Goal: Task Accomplishment & Management: Use online tool/utility

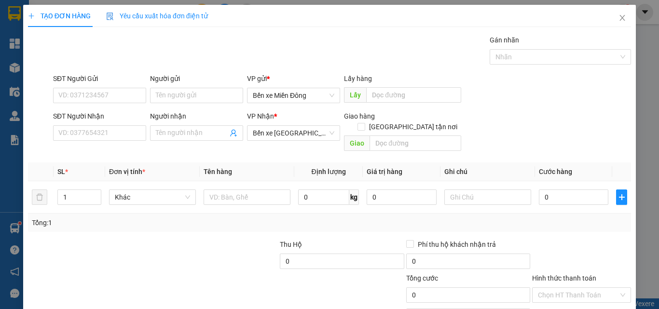
click at [117, 142] on div "SĐT Người Nhận VD: 0377654321" at bounding box center [99, 128] width 93 height 34
drag, startPoint x: 117, startPoint y: 134, endPoint x: 115, endPoint y: 122, distance: 12.7
click at [116, 123] on div "SĐT Người Nhận VD: 0377654321" at bounding box center [99, 128] width 93 height 34
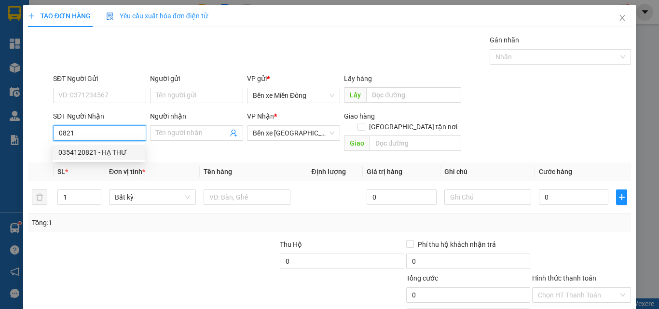
click at [104, 150] on div "0354120821 - HẠ THƯ" at bounding box center [98, 152] width 81 height 11
type input "0354120821"
type input "HẠ THƯ"
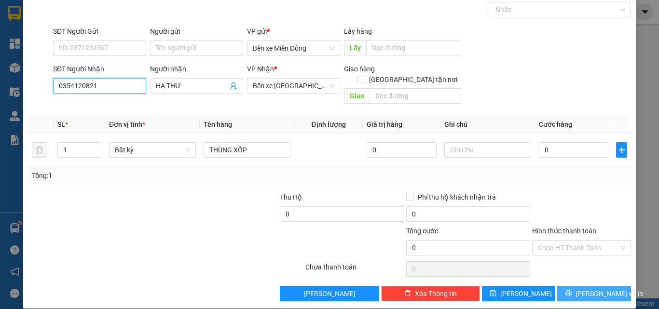
scroll to position [48, 0]
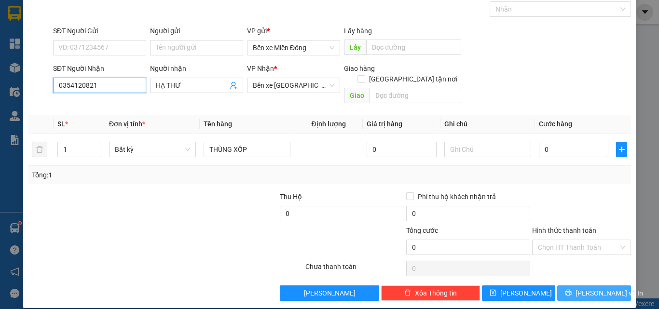
type input "0354120821"
click at [581, 288] on span "[PERSON_NAME] và In" at bounding box center [609, 293] width 68 height 11
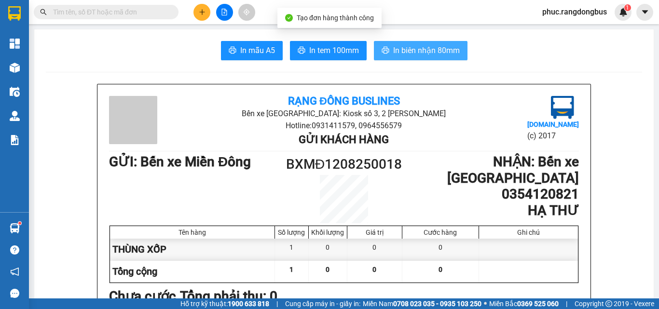
click at [448, 54] on span "In biên nhận 80mm" at bounding box center [426, 50] width 67 height 12
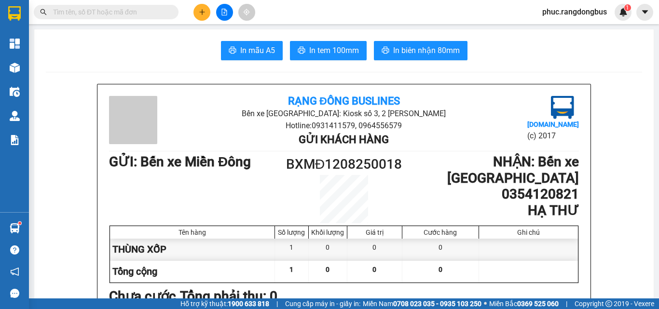
click at [196, 13] on button at bounding box center [201, 12] width 17 height 17
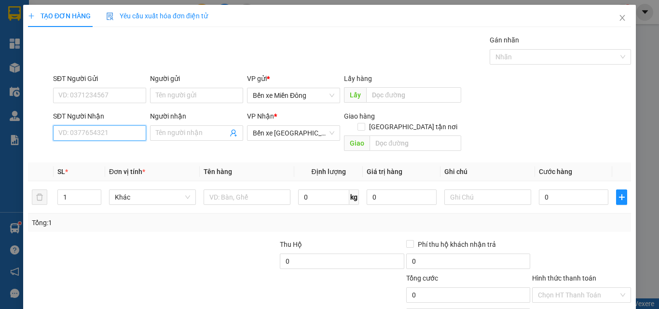
click at [122, 137] on input "SĐT Người Nhận" at bounding box center [99, 132] width 93 height 15
type input "9"
type input "733"
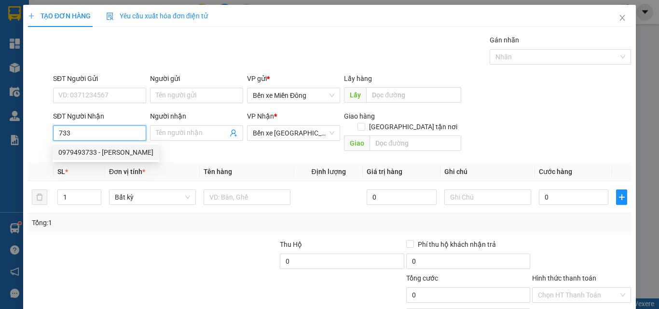
click at [133, 156] on div "0979493733 - [PERSON_NAME]" at bounding box center [105, 152] width 95 height 11
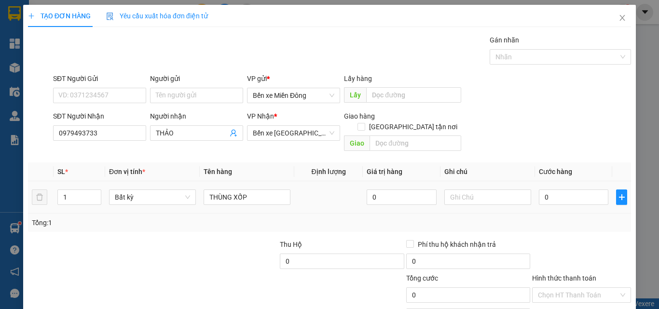
drag, startPoint x: 599, startPoint y: 285, endPoint x: 594, endPoint y: 278, distance: 7.9
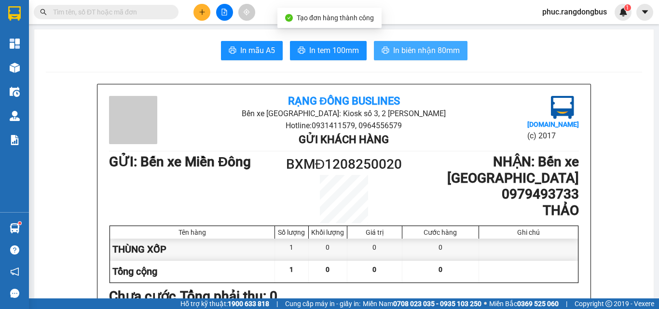
click at [409, 54] on span "In biên nhận 80mm" at bounding box center [426, 50] width 67 height 12
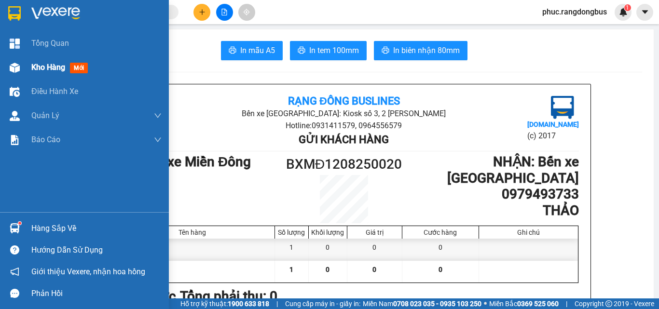
click at [35, 68] on span "Kho hàng" at bounding box center [48, 67] width 34 height 9
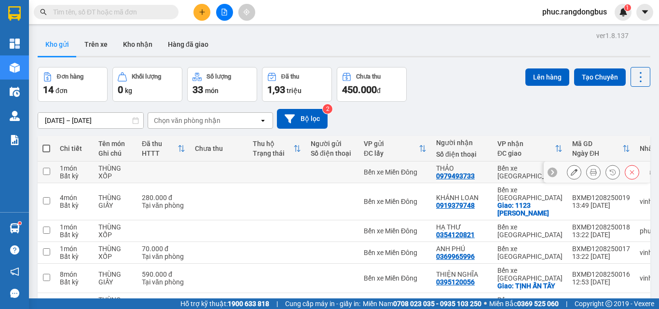
click at [44, 170] on input "checkbox" at bounding box center [46, 171] width 7 height 7
checkbox input "true"
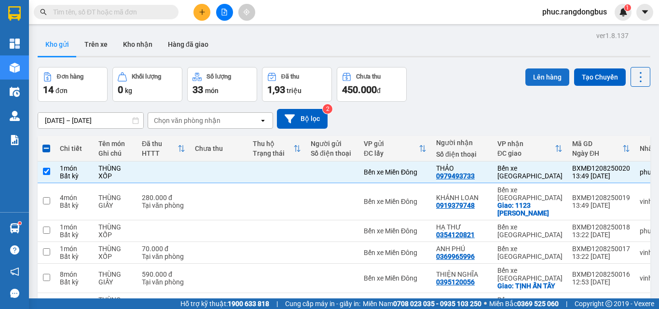
click at [535, 75] on button "Lên hàng" at bounding box center [547, 76] width 44 height 17
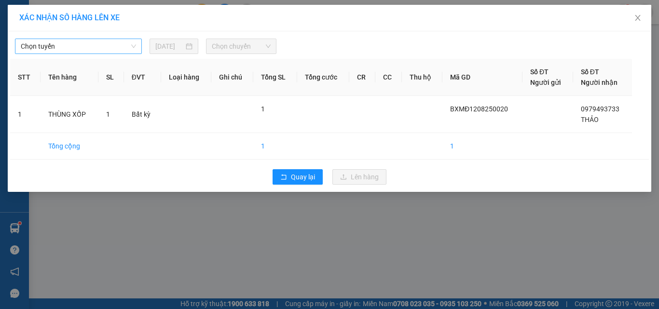
click at [116, 46] on span "Chọn tuyến" at bounding box center [78, 46] width 115 height 14
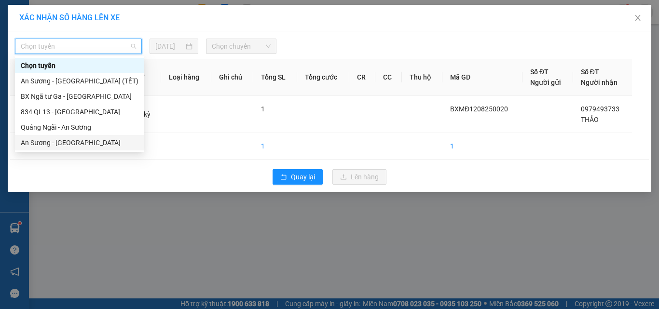
click at [98, 149] on div "An Sương - [GEOGRAPHIC_DATA]" at bounding box center [79, 142] width 129 height 15
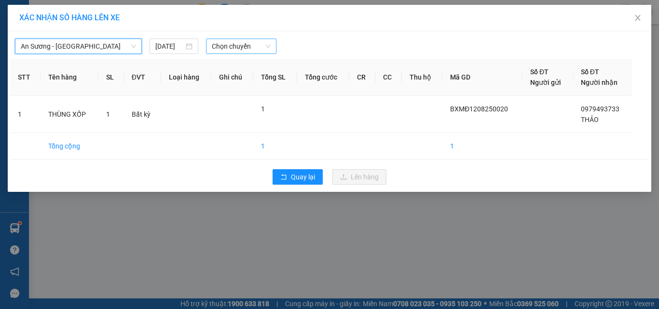
click at [232, 52] on span "Chọn chuyến" at bounding box center [241, 46] width 59 height 14
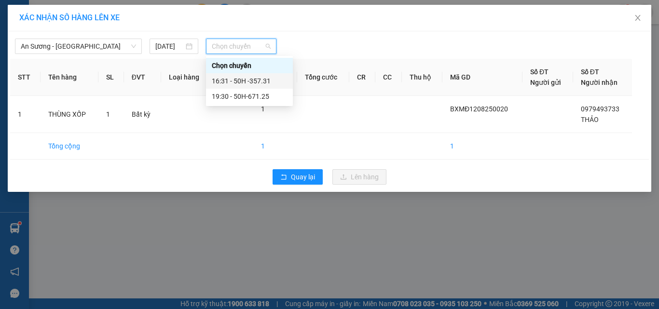
click at [280, 82] on div "16:31 - 50H -357.31" at bounding box center [249, 81] width 75 height 11
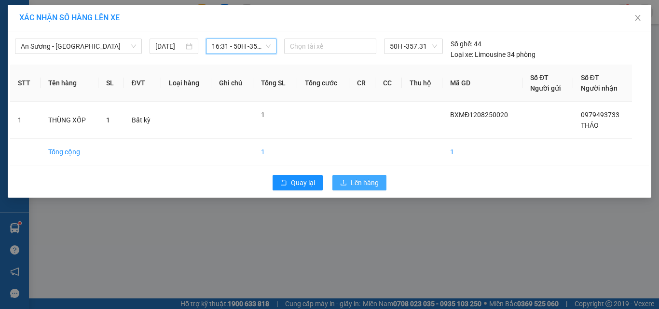
click at [367, 182] on span "Lên hàng" at bounding box center [365, 182] width 28 height 11
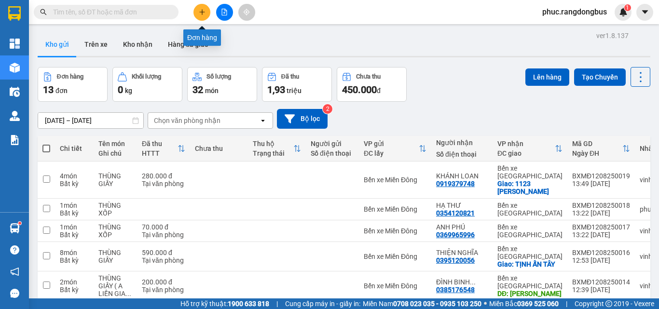
click at [205, 12] on icon "plus" at bounding box center [202, 12] width 7 height 7
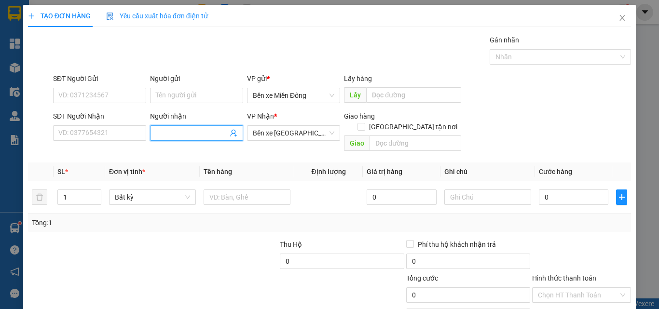
drag, startPoint x: 160, startPoint y: 134, endPoint x: 167, endPoint y: 123, distance: 12.8
click at [167, 124] on div "Người nhận Tên người nhận" at bounding box center [196, 128] width 93 height 34
click at [108, 129] on input "SĐT Người Nhận" at bounding box center [99, 132] width 93 height 15
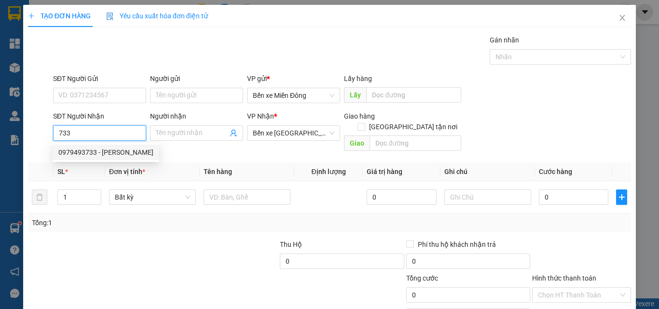
drag, startPoint x: 130, startPoint y: 145, endPoint x: 438, endPoint y: 234, distance: 320.3
click at [131, 145] on div "0979493733 - [PERSON_NAME]" at bounding box center [106, 152] width 107 height 15
type input "0979493733"
type input "THẢO"
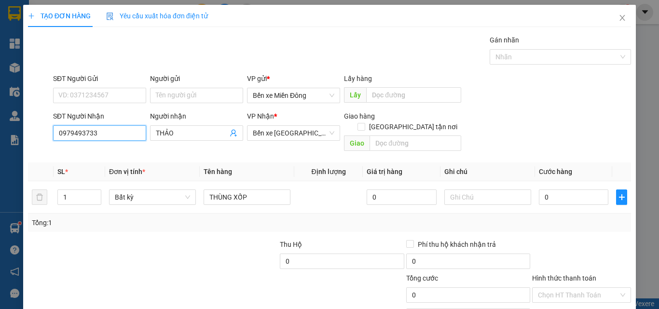
type input "0979493733"
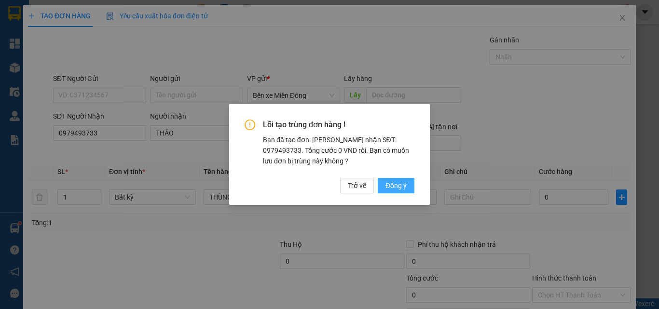
click at [398, 185] on span "Đồng ý" at bounding box center [395, 185] width 21 height 11
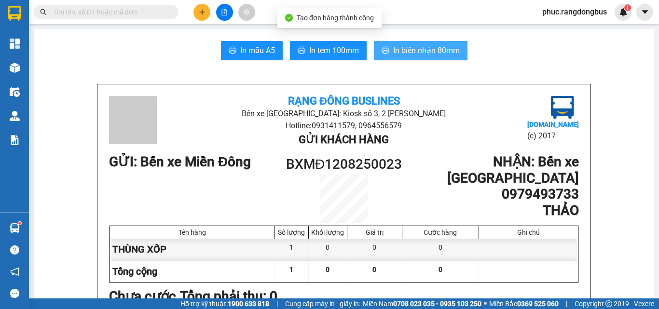
click at [427, 49] on span "In biên nhận 80mm" at bounding box center [426, 50] width 67 height 12
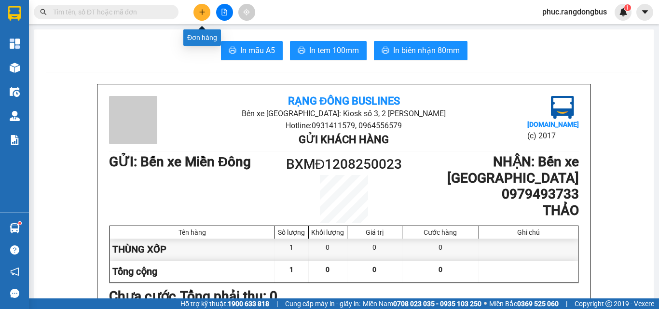
click at [206, 14] on button at bounding box center [201, 12] width 17 height 17
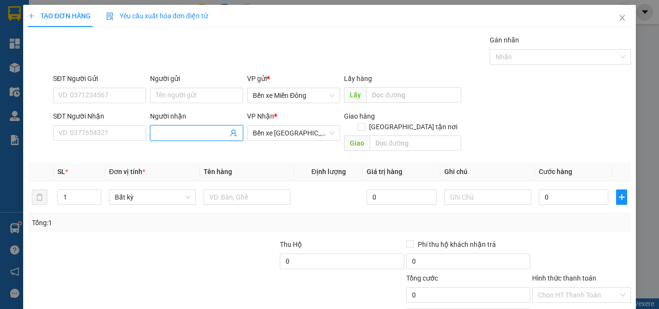
click at [180, 127] on span at bounding box center [196, 132] width 93 height 15
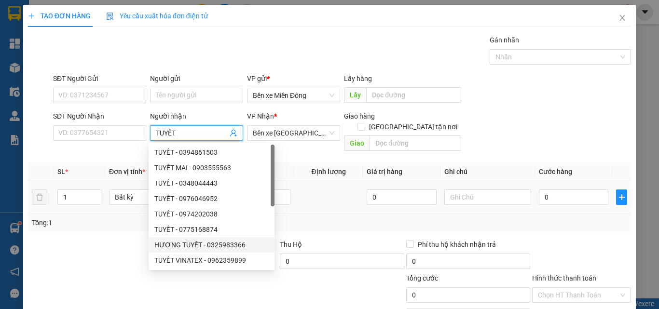
type input "TUYẾT"
click at [69, 188] on div "1" at bounding box center [79, 197] width 44 height 19
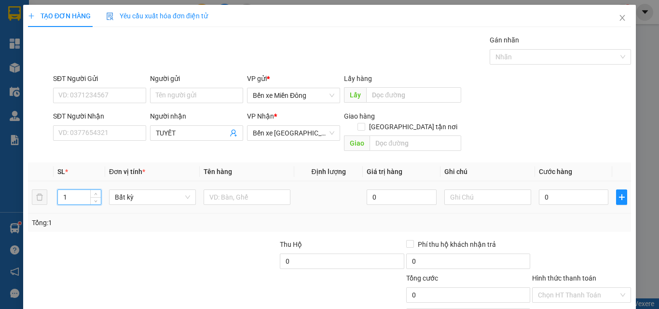
click at [76, 190] on input "1" at bounding box center [79, 197] width 43 height 14
type input "3"
click at [263, 190] on input "text" at bounding box center [246, 197] width 87 height 15
type input "THÙNG XỐP ( XE)"
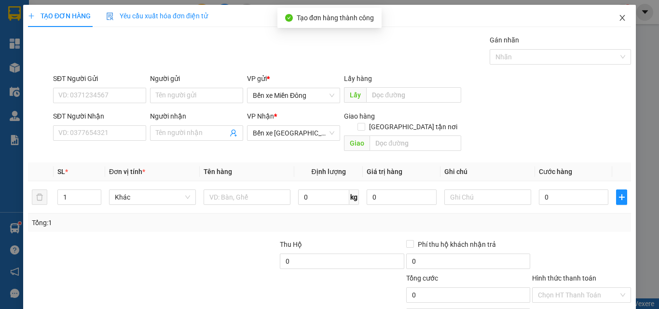
click at [619, 20] on span "Close" at bounding box center [622, 18] width 27 height 27
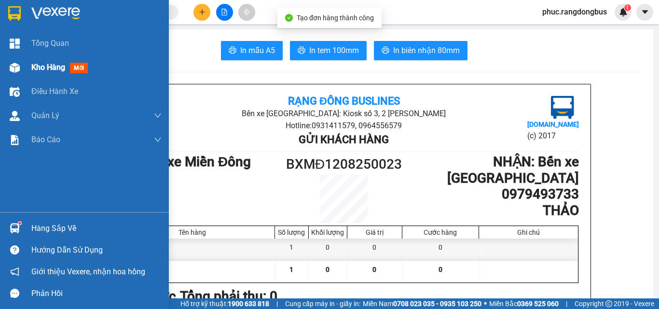
click at [64, 67] on span "Kho hàng" at bounding box center [48, 67] width 34 height 9
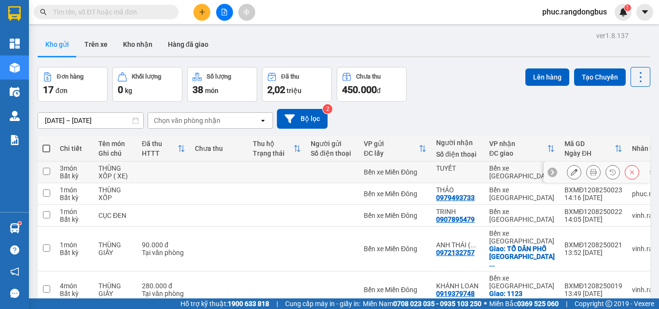
click at [52, 176] on td at bounding box center [46, 173] width 17 height 22
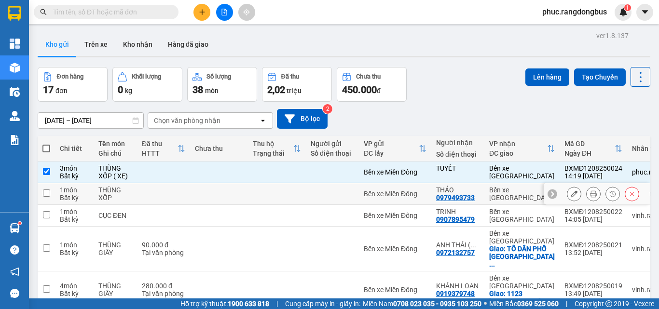
click at [46, 200] on td at bounding box center [46, 194] width 17 height 22
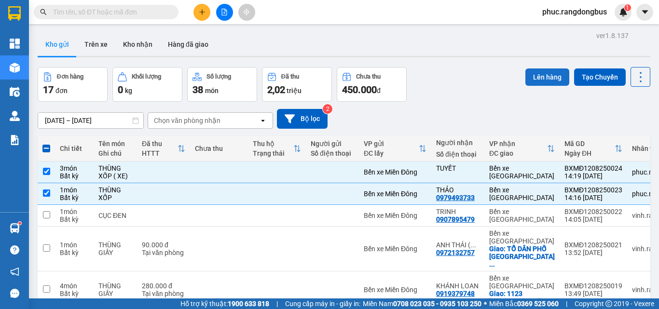
click at [559, 79] on button "Lên hàng" at bounding box center [547, 76] width 44 height 17
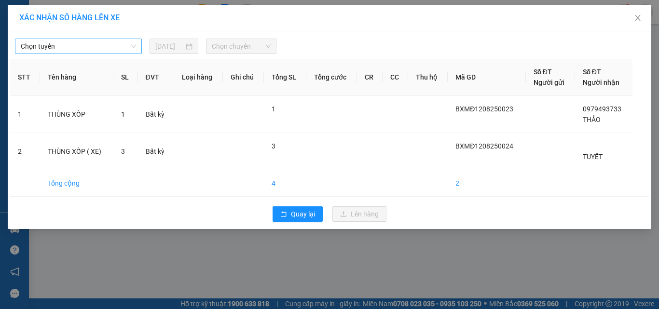
click at [25, 47] on span "Chọn tuyến" at bounding box center [78, 46] width 115 height 14
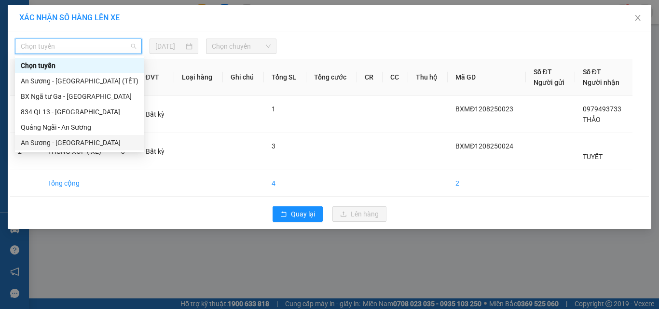
click at [71, 141] on div "An Sương - [GEOGRAPHIC_DATA]" at bounding box center [80, 142] width 118 height 11
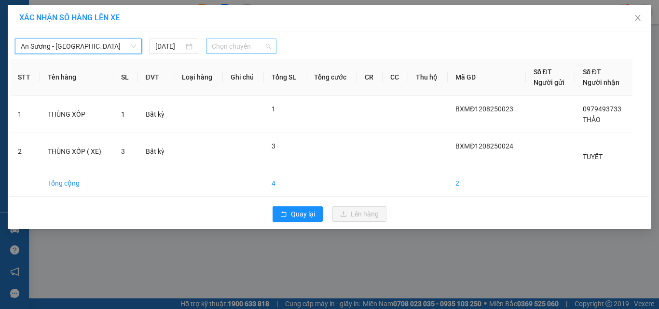
click at [271, 43] on span "Chọn chuyến" at bounding box center [241, 46] width 59 height 14
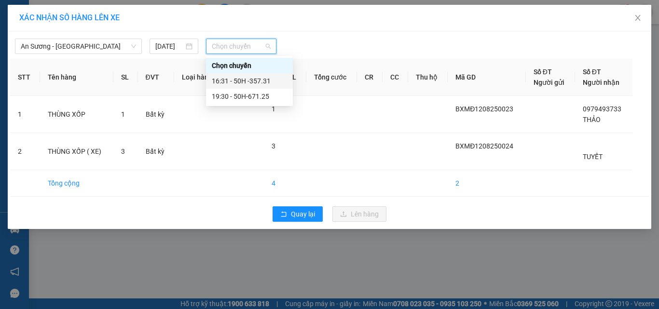
click at [274, 81] on div "16:31 - 50H -357.31" at bounding box center [249, 81] width 75 height 11
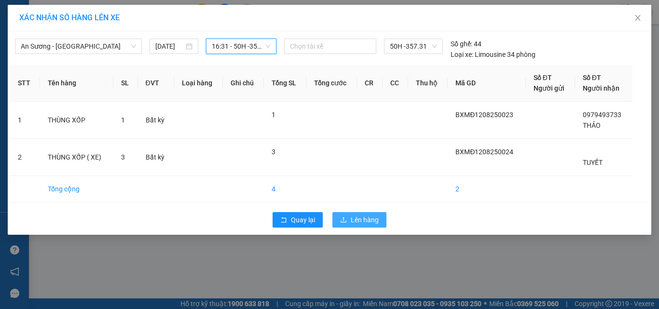
click at [366, 219] on span "Lên hàng" at bounding box center [365, 220] width 28 height 11
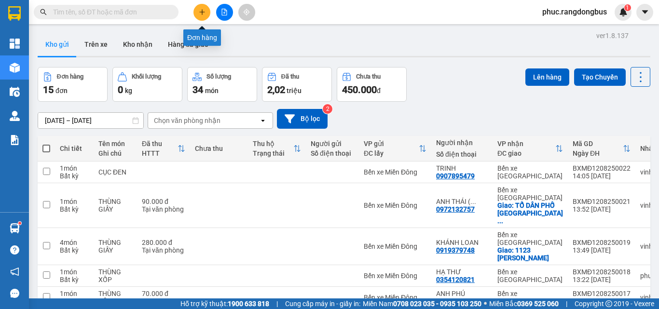
click at [205, 14] on icon "plus" at bounding box center [202, 12] width 7 height 7
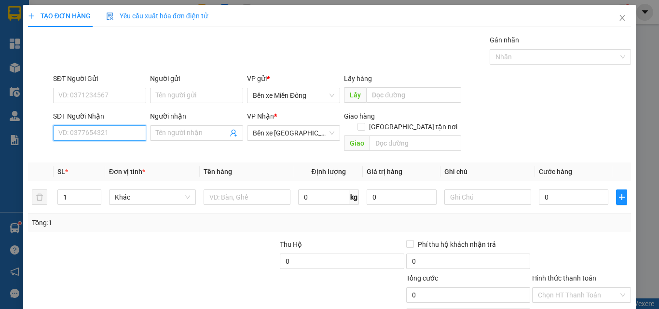
click at [110, 128] on input "SĐT Người Nhận" at bounding box center [99, 132] width 93 height 15
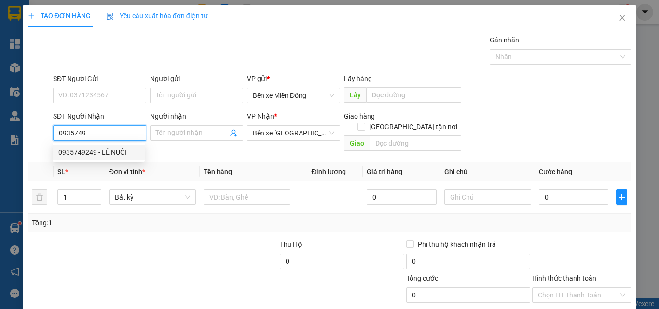
click at [83, 151] on div "0935749249 - LÊ NUÔI" at bounding box center [98, 152] width 81 height 11
type input "0935749249"
type input "LÊ NUÔI"
type input "CÂY DẦU PHỔ CHÂU ( ĐỨC PHỔ)"
type input "150.000"
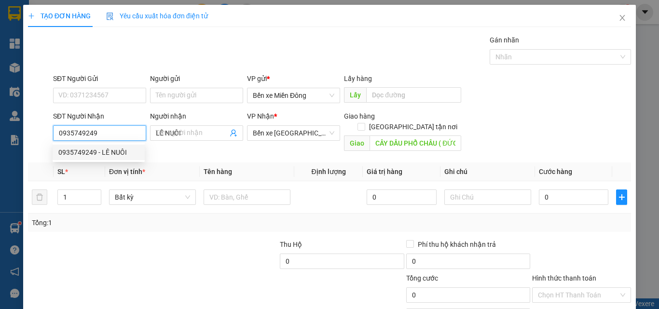
type input "150.000"
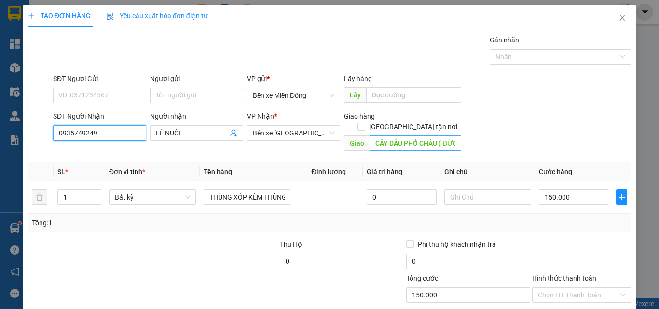
type input "0935749249"
click at [450, 136] on input "CÂY DẦU PHỔ CHÂU ( ĐỨC PHỔ)" at bounding box center [415, 143] width 92 height 15
click at [450, 136] on input "CÂY DẦU PHỔ CHÂU ( C PHỔ)" at bounding box center [415, 143] width 92 height 15
click at [451, 136] on input "CÂY DẦU PHỔ CHÂU ( HỔ)" at bounding box center [415, 143] width 92 height 15
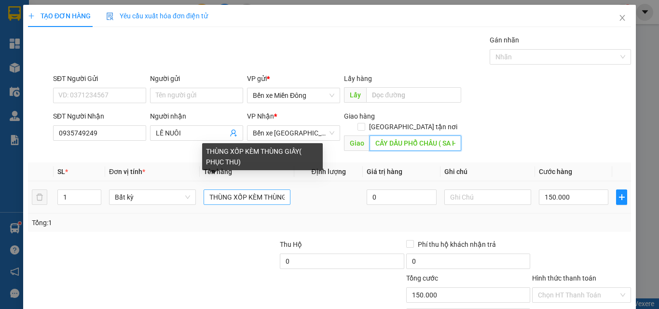
type input "CÂY DẦU PHỔ CHÂU ( SA HUỲNH)"
click at [282, 190] on input "THÙNG XỐP KÈM THÙNG GIẤY( PHỤC THU)" at bounding box center [246, 197] width 87 height 15
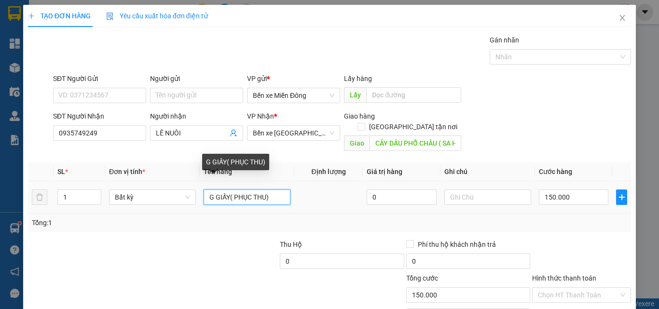
click at [227, 190] on input "G GIẤY( PHỤC THU)" at bounding box center [246, 197] width 87 height 15
type input "XE ĐẠP, THÙNG GIẤY ( PHỤC THU)"
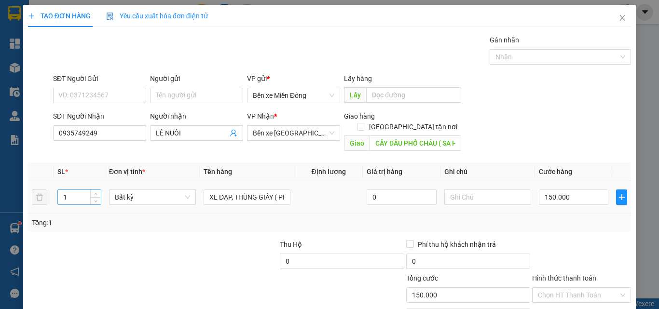
click at [75, 190] on input "1" at bounding box center [79, 197] width 43 height 14
type input "2"
click at [130, 95] on input "SĐT Người Gửi" at bounding box center [99, 95] width 93 height 15
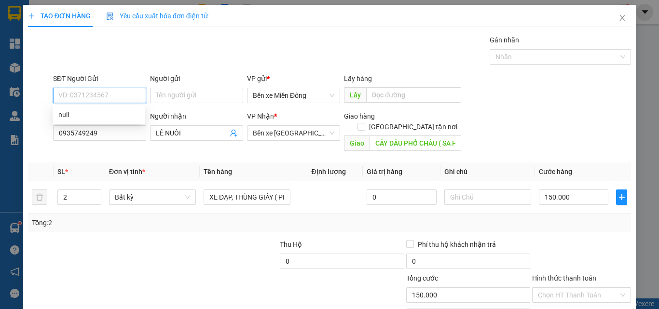
type input "0"
type input "0901267577"
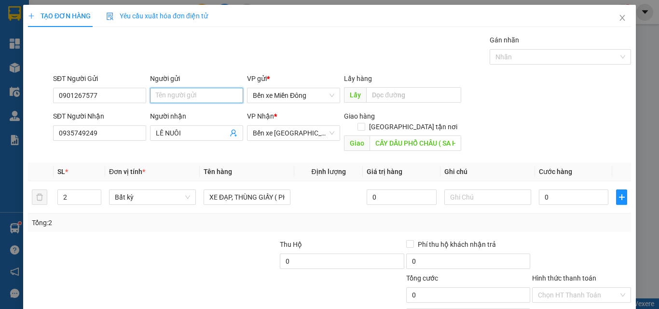
click at [184, 94] on input "Người gửi" at bounding box center [196, 95] width 93 height 15
type input "CHÚ TUẤN"
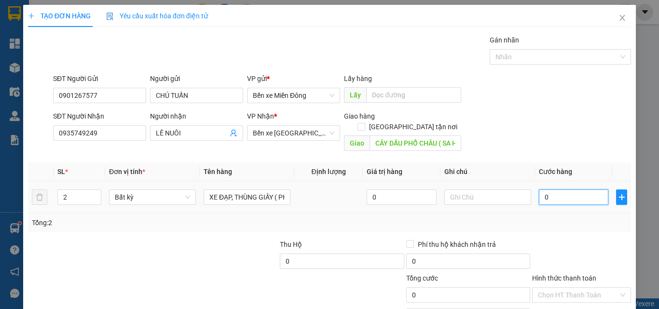
click at [567, 192] on input "0" at bounding box center [573, 197] width 69 height 15
type input "2"
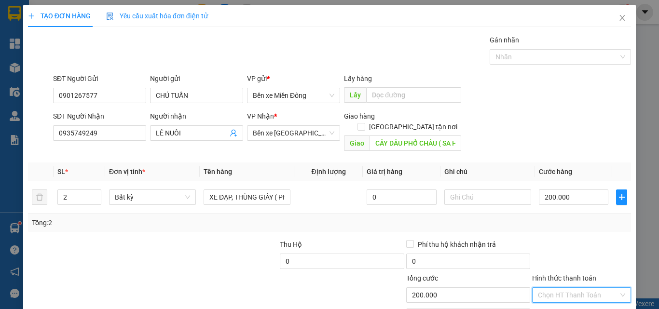
drag, startPoint x: 597, startPoint y: 281, endPoint x: 583, endPoint y: 264, distance: 22.2
click at [597, 288] on input "Hình thức thanh toán" at bounding box center [578, 295] width 81 height 14
click at [572, 247] on div "Tại văn phòng" at bounding box center [575, 249] width 86 height 11
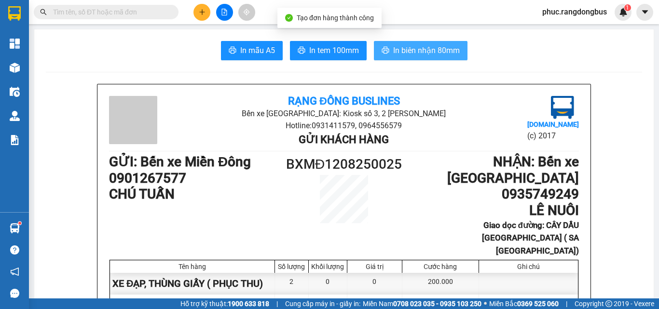
click at [430, 47] on span "In biên nhận 80mm" at bounding box center [426, 50] width 67 height 12
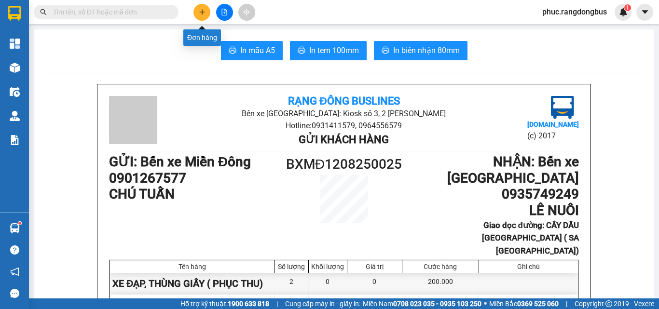
click at [195, 14] on button at bounding box center [201, 12] width 17 height 17
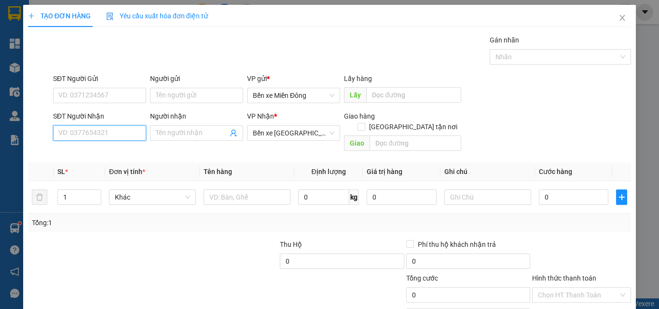
click at [86, 131] on input "SĐT Người Nhận" at bounding box center [99, 132] width 93 height 15
type input "0902582111"
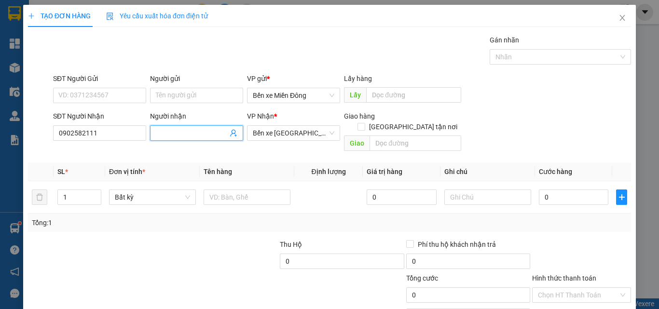
click at [165, 134] on input "Người nhận" at bounding box center [192, 133] width 72 height 11
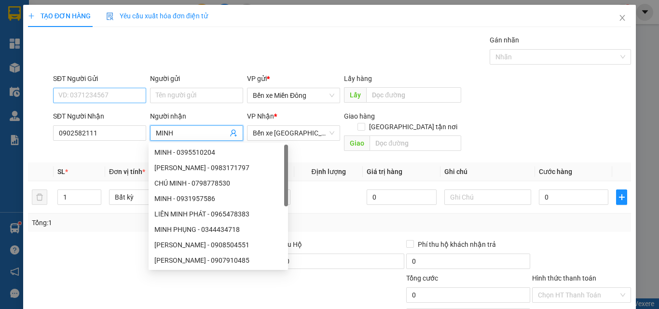
type input "MINH"
click at [99, 94] on input "SĐT Người Gửi" at bounding box center [99, 95] width 93 height 15
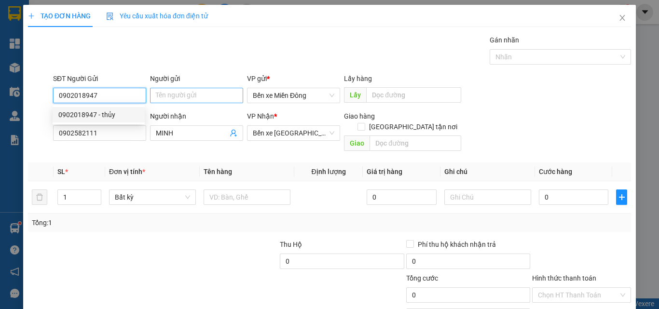
type input "0902018947"
click at [228, 97] on input "Người gửi" at bounding box center [196, 95] width 93 height 15
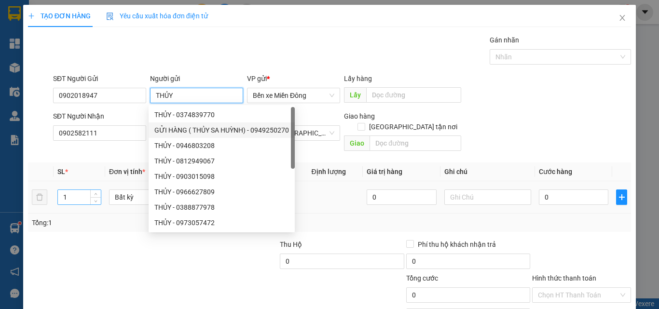
type input "THỦY"
click at [81, 190] on input "1" at bounding box center [79, 197] width 43 height 14
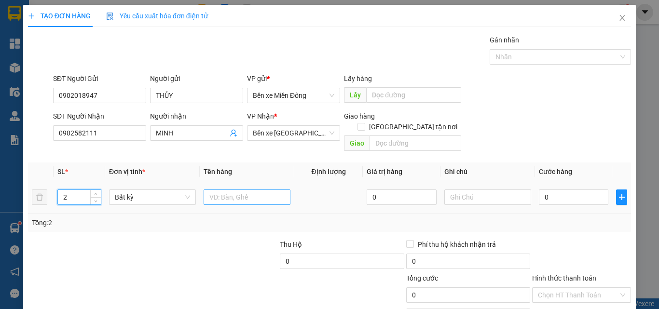
type input "2"
click at [250, 190] on input "text" at bounding box center [246, 197] width 87 height 15
type input "THÙNG GIẤY, BAO TRẮNG ( PHỤC THU)"
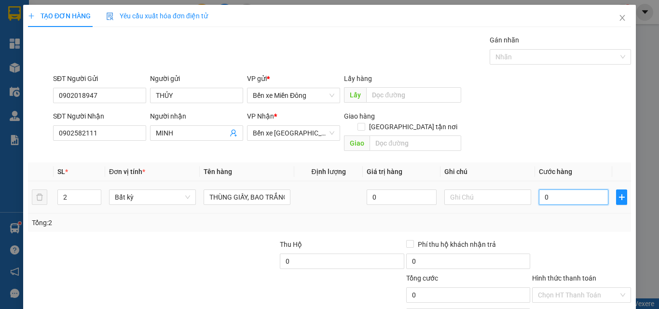
click at [585, 190] on input "0" at bounding box center [573, 197] width 69 height 15
type input "1"
type input "10"
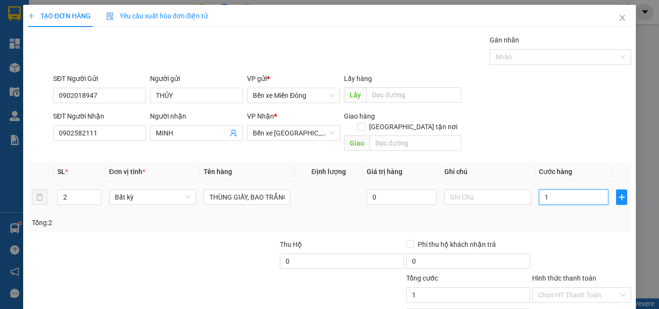
type input "10"
type input "100"
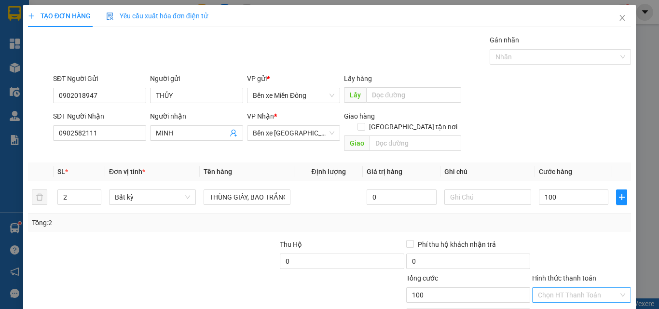
type input "100.000"
click at [596, 288] on input "Hình thức thanh toán" at bounding box center [578, 295] width 81 height 14
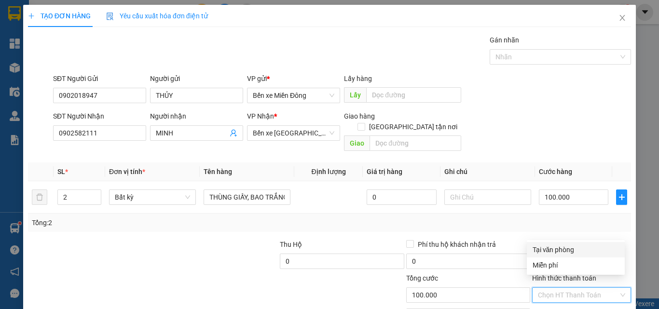
click at [565, 244] on div "Tại văn phòng" at bounding box center [575, 249] width 86 height 11
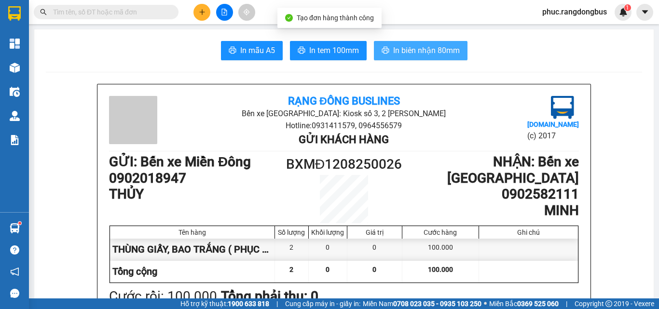
click at [438, 51] on span "In biên nhận 80mm" at bounding box center [426, 50] width 67 height 12
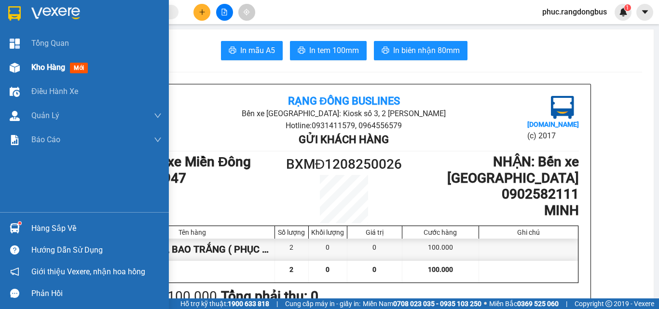
click at [68, 71] on div "Kho hàng mới" at bounding box center [61, 67] width 60 height 12
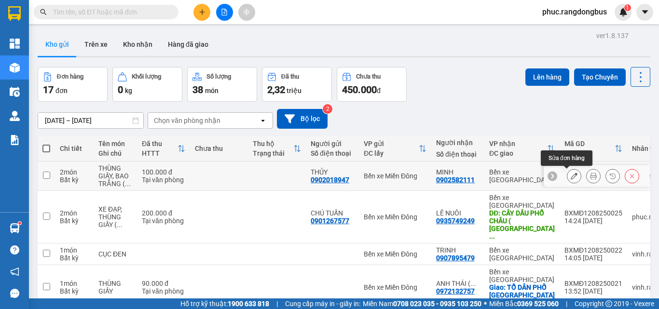
drag, startPoint x: 570, startPoint y: 176, endPoint x: 569, endPoint y: 182, distance: 6.0
click at [569, 182] on button at bounding box center [574, 176] width 14 height 17
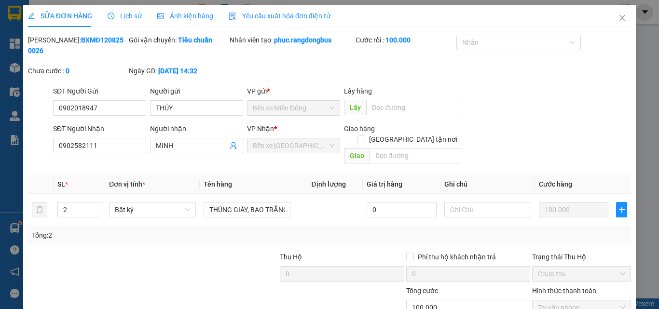
type input "0902018947"
type input "THỦY"
type input "0902582111"
type input "MINH"
type input "100.000"
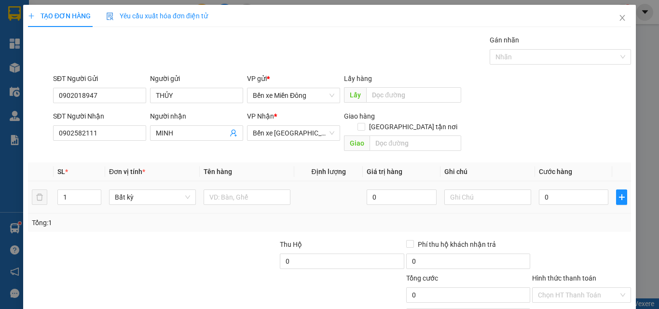
click at [74, 194] on div "1" at bounding box center [79, 197] width 44 height 19
click at [75, 190] on input "1" at bounding box center [79, 197] width 43 height 14
type input "2"
click at [236, 190] on input "text" at bounding box center [246, 197] width 87 height 15
type input "THÙNG GIẤY, BAO TRẮNG ( PHỤC THU)"
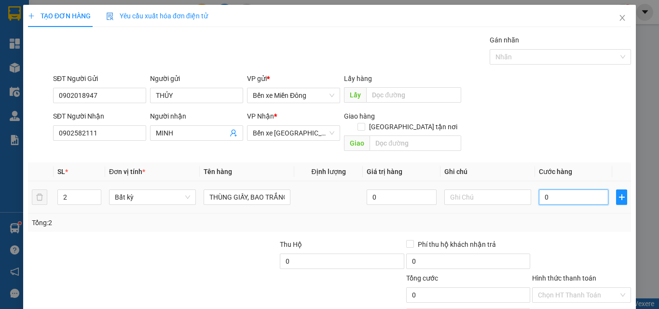
type input "8"
type input "80"
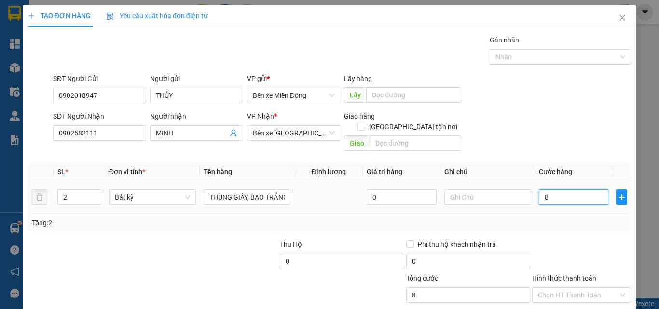
type input "80"
type input "80.000"
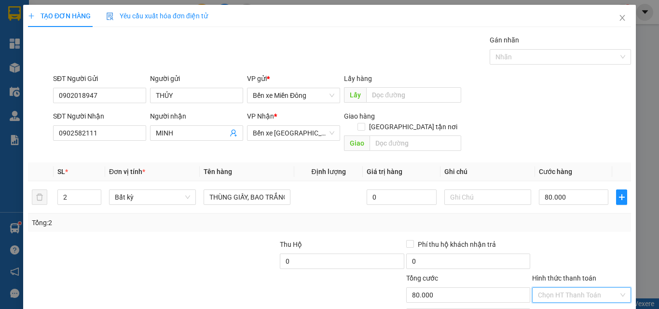
click at [584, 288] on input "Hình thức thanh toán" at bounding box center [578, 295] width 81 height 14
click at [572, 251] on div "Tại văn phòng" at bounding box center [575, 249] width 86 height 11
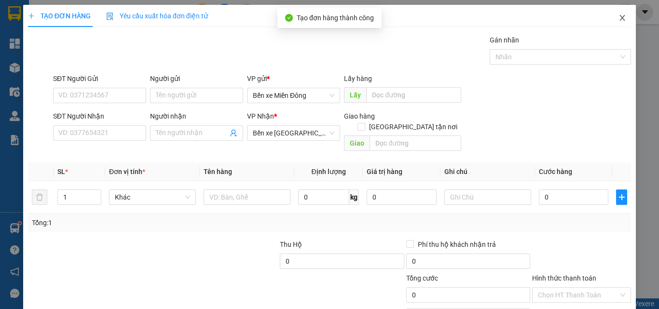
click at [614, 13] on span "Close" at bounding box center [622, 18] width 27 height 27
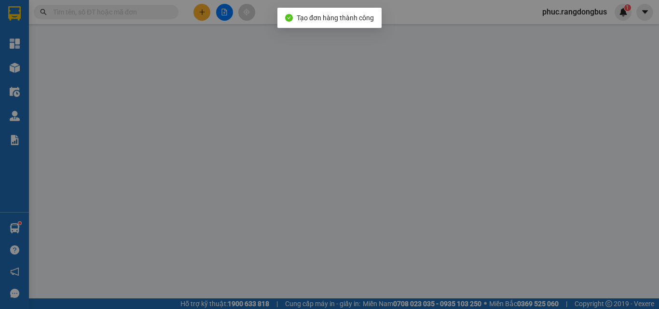
type input "0902018947"
type input "THỦY"
type input "0902582111"
type input "MINH"
type input "100.000"
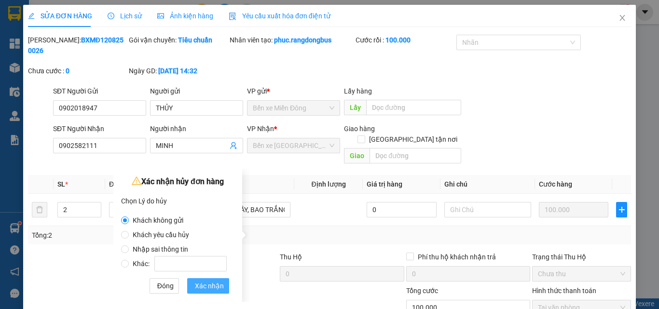
drag, startPoint x: 213, startPoint y: 286, endPoint x: 225, endPoint y: 284, distance: 11.8
click at [213, 285] on span "Xác nhận" at bounding box center [209, 286] width 29 height 11
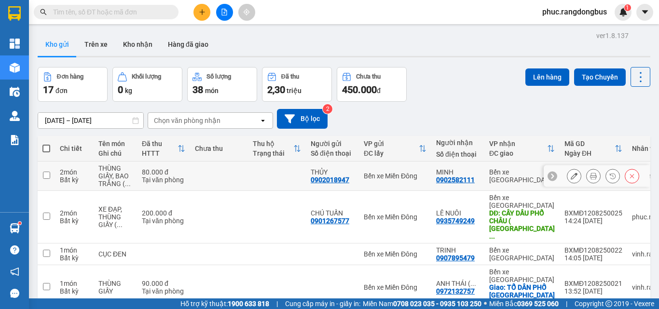
click at [41, 177] on td at bounding box center [46, 176] width 17 height 29
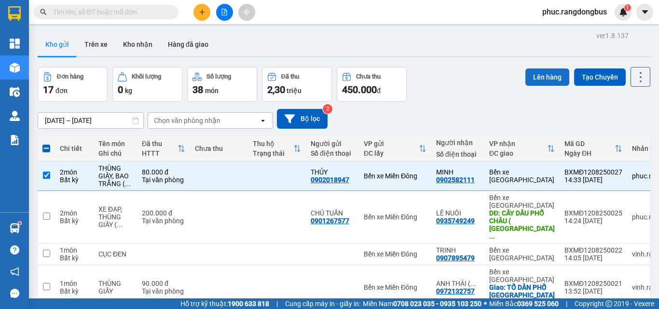
click at [539, 84] on button "Lên hàng" at bounding box center [547, 76] width 44 height 17
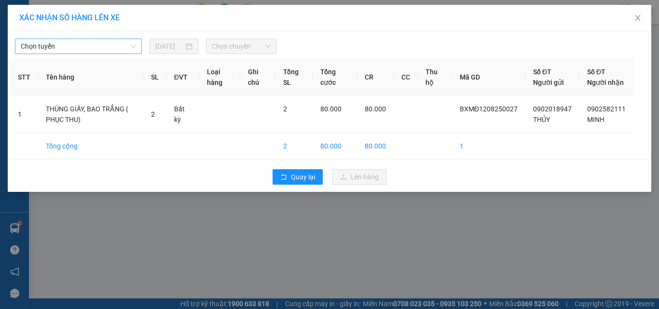
click at [74, 40] on span "Chọn tuyến" at bounding box center [78, 46] width 115 height 14
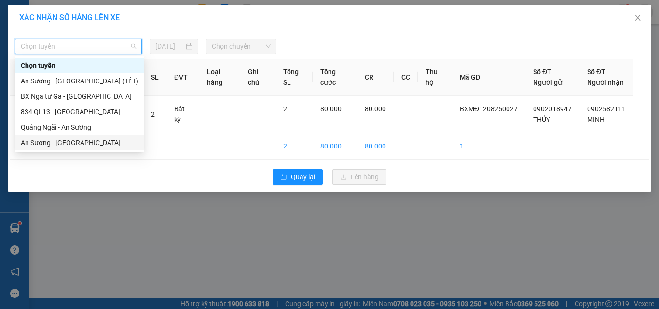
click at [78, 141] on div "An Sương - [GEOGRAPHIC_DATA]" at bounding box center [80, 142] width 118 height 11
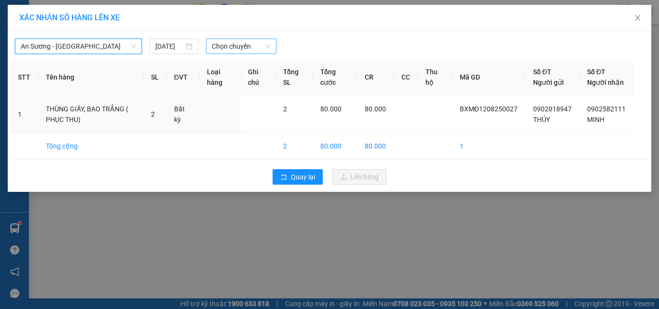
click at [241, 47] on span "Chọn chuyến" at bounding box center [241, 46] width 59 height 14
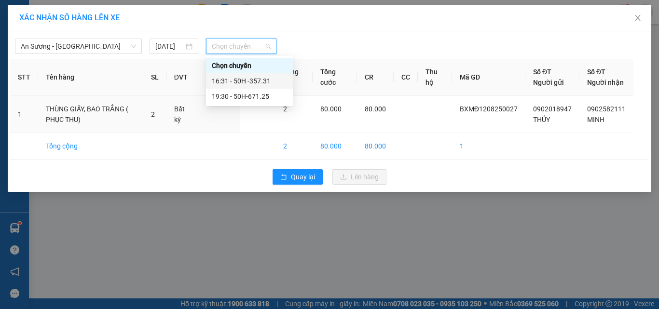
click at [272, 80] on div "16:31 - 50H -357.31" at bounding box center [249, 81] width 75 height 11
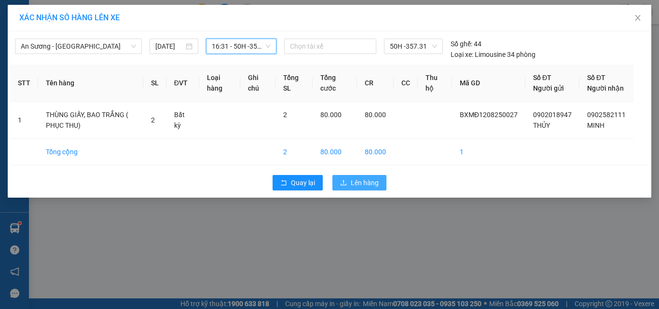
click at [366, 188] on span "Lên hàng" at bounding box center [365, 182] width 28 height 11
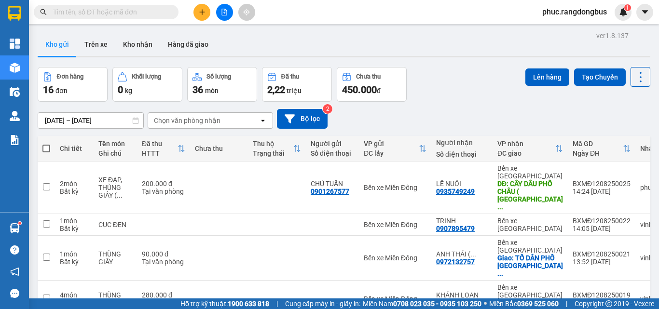
click at [195, 12] on button at bounding box center [201, 12] width 17 height 17
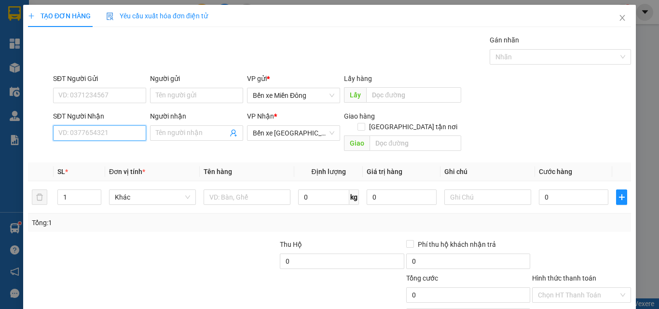
drag, startPoint x: 135, startPoint y: 130, endPoint x: 143, endPoint y: 130, distance: 8.2
click at [142, 130] on input "SĐT Người Nhận" at bounding box center [99, 132] width 93 height 15
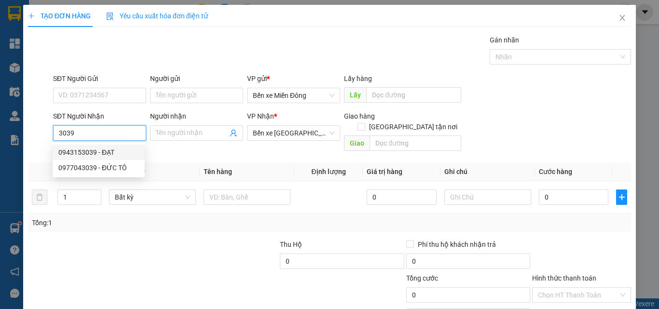
click at [114, 148] on div "0943153039 - ĐẠT" at bounding box center [98, 152] width 81 height 11
type input "0943153039"
type input "ĐẠT"
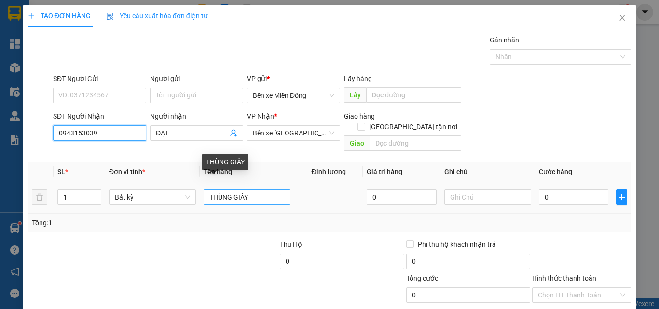
type input "0943153039"
click at [272, 190] on input "THÙNG GIẤY" at bounding box center [246, 197] width 87 height 15
type input "T"
type input "HỘP ĐEN"
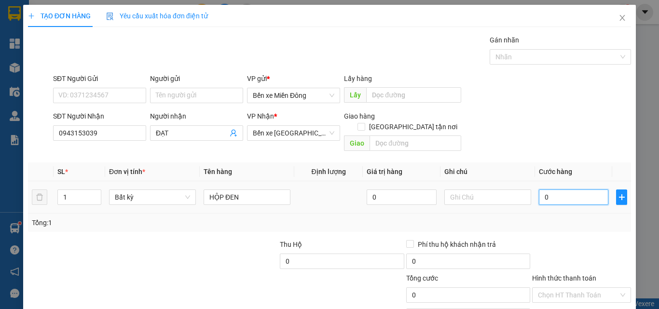
click at [542, 190] on input "0" at bounding box center [573, 197] width 69 height 15
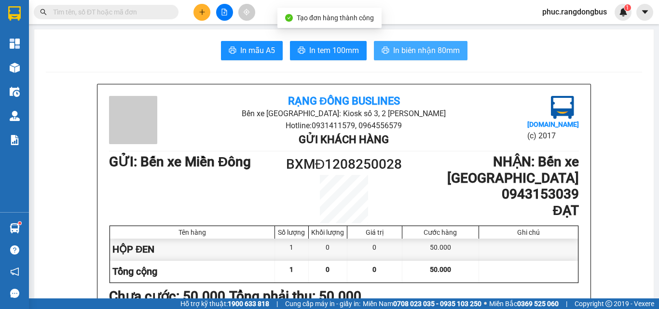
click at [433, 44] on span "In biên nhận 80mm" at bounding box center [426, 50] width 67 height 12
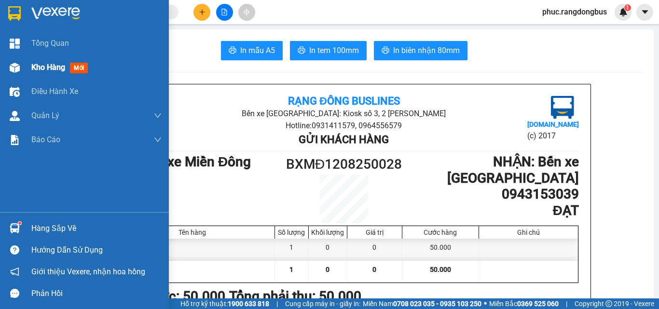
click at [52, 72] on span "Kho hàng" at bounding box center [48, 67] width 34 height 9
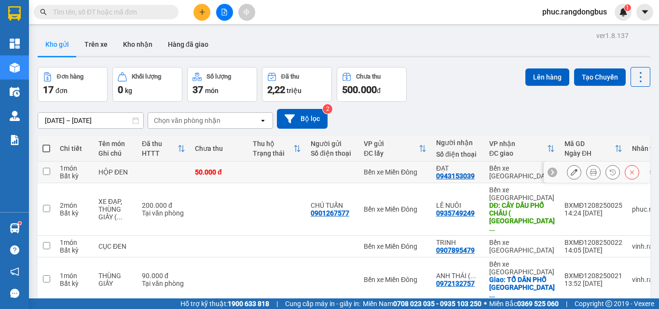
click at [43, 169] on input "checkbox" at bounding box center [46, 171] width 7 height 7
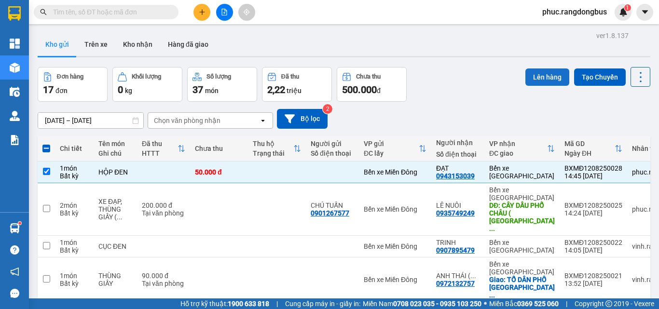
click at [542, 73] on button "Lên hàng" at bounding box center [547, 76] width 44 height 17
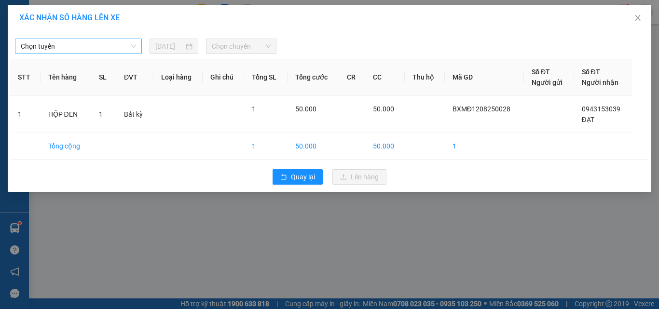
click at [54, 51] on span "Chọn tuyến" at bounding box center [78, 46] width 115 height 14
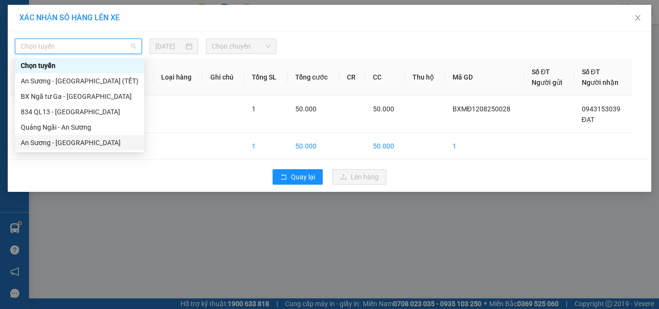
click at [85, 145] on div "An Sương - [GEOGRAPHIC_DATA]" at bounding box center [80, 142] width 118 height 11
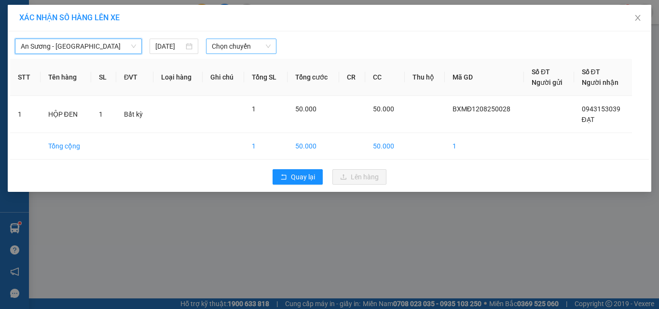
click at [247, 46] on span "Chọn chuyến" at bounding box center [241, 46] width 59 height 14
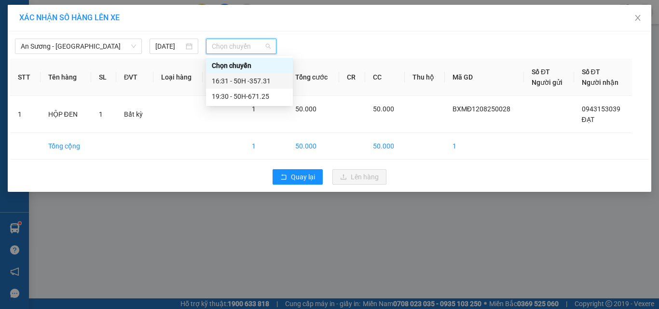
click at [264, 81] on div "16:31 - 50H -357.31" at bounding box center [249, 81] width 75 height 11
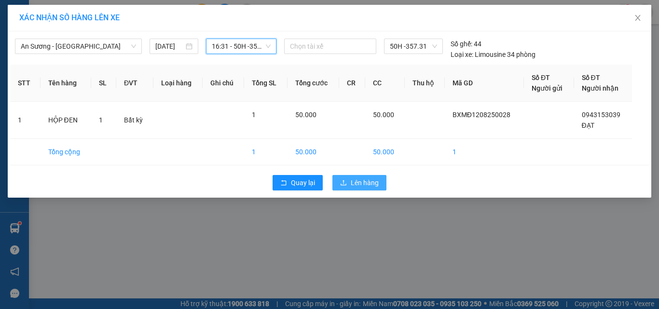
click at [376, 186] on span "Lên hàng" at bounding box center [365, 182] width 28 height 11
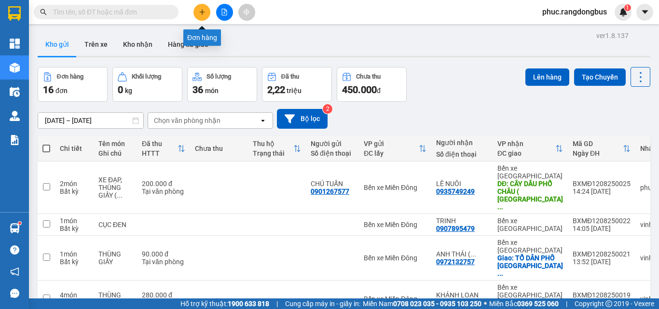
click at [202, 13] on icon "plus" at bounding box center [202, 12] width 7 height 7
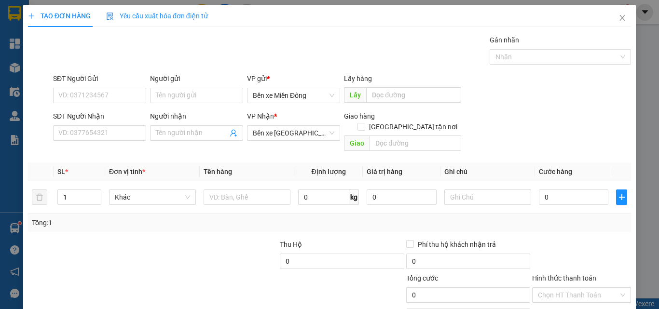
drag, startPoint x: 173, startPoint y: 136, endPoint x: 181, endPoint y: 109, distance: 27.8
click at [182, 111] on div "Người nhận Tên người nhận" at bounding box center [196, 128] width 93 height 34
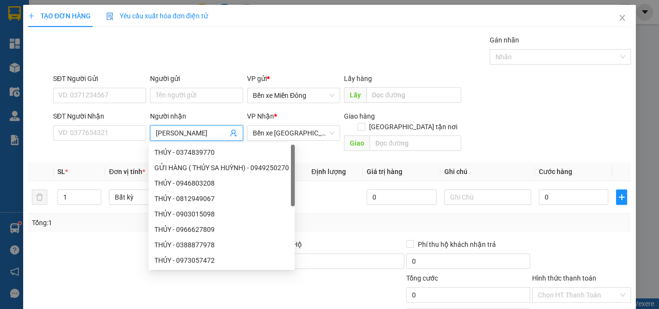
type input "[PERSON_NAME]"
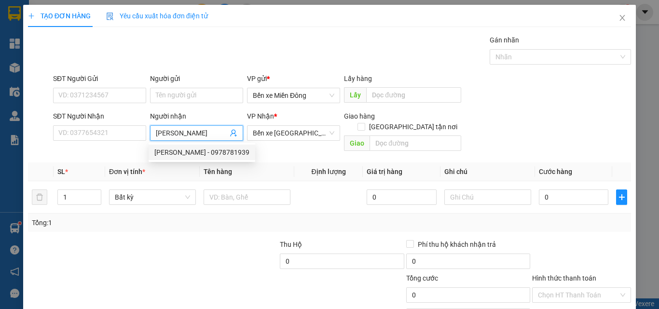
click at [201, 151] on div "[PERSON_NAME] - 0978781939" at bounding box center [201, 152] width 95 height 11
type input "0978781939"
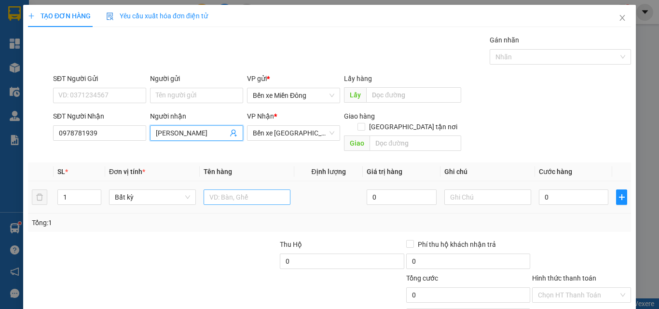
type input "[PERSON_NAME]"
click at [250, 190] on input "text" at bounding box center [246, 197] width 87 height 15
type input "THÙNG GIA"
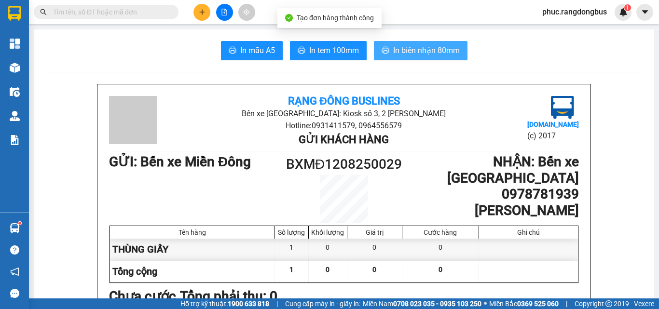
drag, startPoint x: 393, startPoint y: 41, endPoint x: 396, endPoint y: 53, distance: 12.4
click at [393, 41] on button "In biên nhận 80mm" at bounding box center [421, 50] width 94 height 19
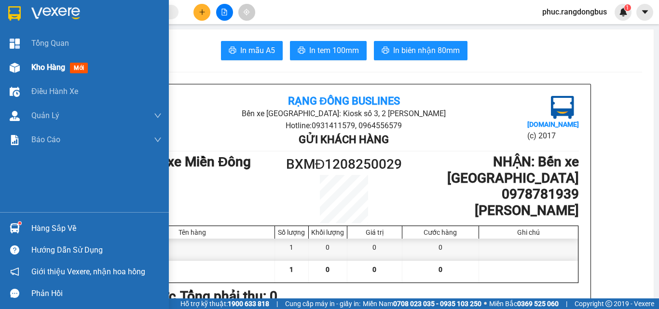
click at [70, 61] on div "Kho hàng mới" at bounding box center [61, 67] width 60 height 12
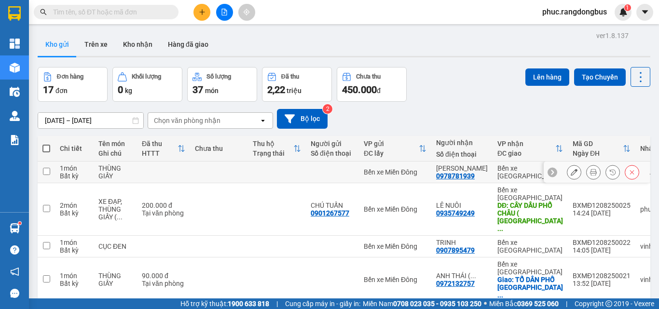
click at [50, 171] on td at bounding box center [46, 173] width 17 height 22
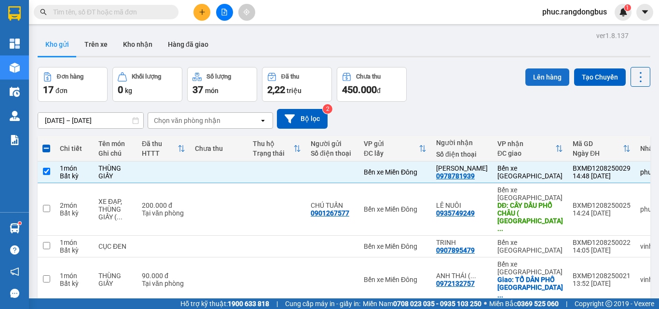
click at [551, 79] on button "Lên hàng" at bounding box center [547, 76] width 44 height 17
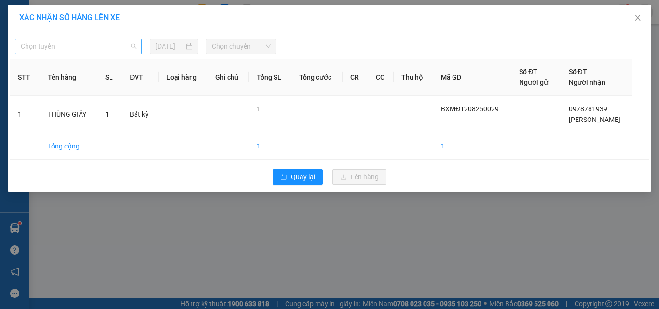
click at [116, 41] on span "Chọn tuyến" at bounding box center [78, 46] width 115 height 14
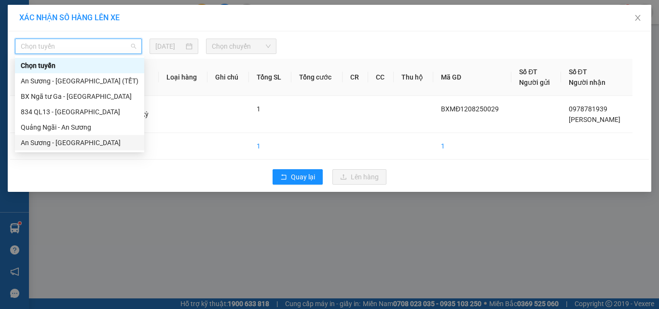
click at [100, 145] on div "An Sương - [GEOGRAPHIC_DATA]" at bounding box center [80, 142] width 118 height 11
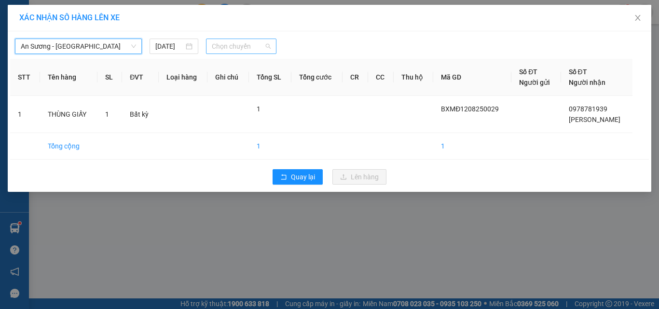
click at [245, 49] on span "Chọn chuyến" at bounding box center [241, 46] width 59 height 14
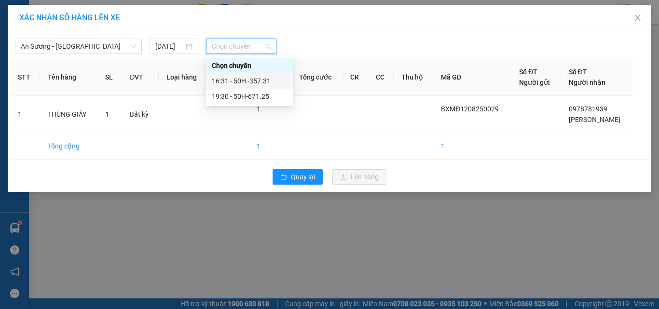
click at [274, 81] on div "16:31 - 50H -357.31" at bounding box center [249, 81] width 75 height 11
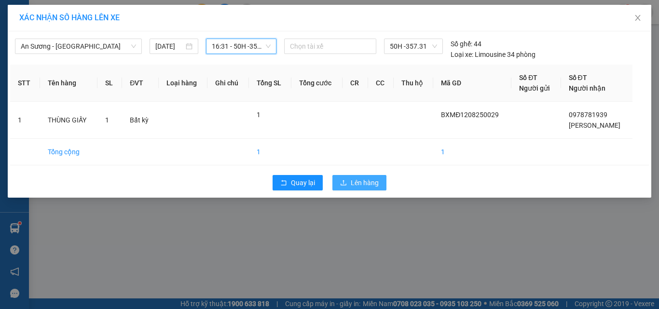
click at [382, 188] on button "Lên hàng" at bounding box center [359, 182] width 54 height 15
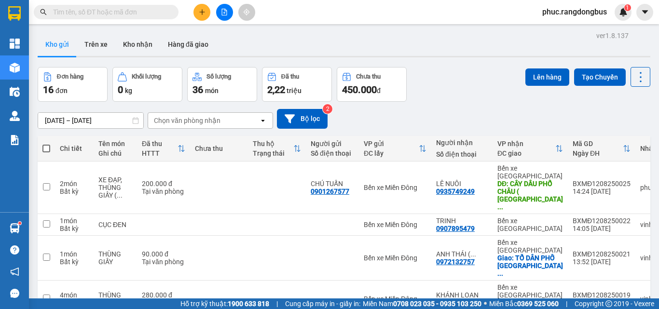
click at [634, 87] on div "Lên hàng Tạo Chuyến" at bounding box center [587, 84] width 125 height 35
click at [630, 86] on button at bounding box center [640, 77] width 20 height 20
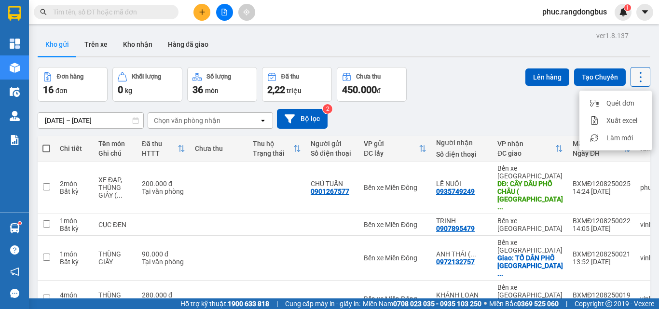
click at [641, 68] on button at bounding box center [640, 77] width 20 height 20
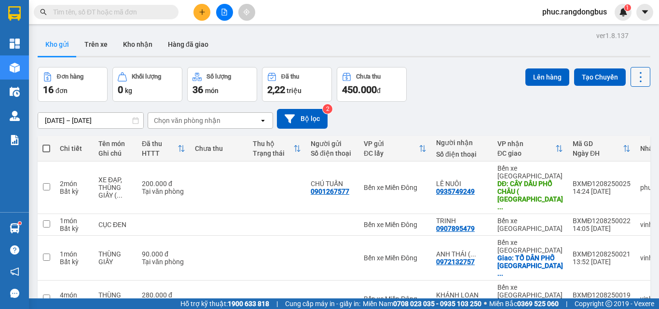
click at [630, 84] on button at bounding box center [640, 77] width 20 height 20
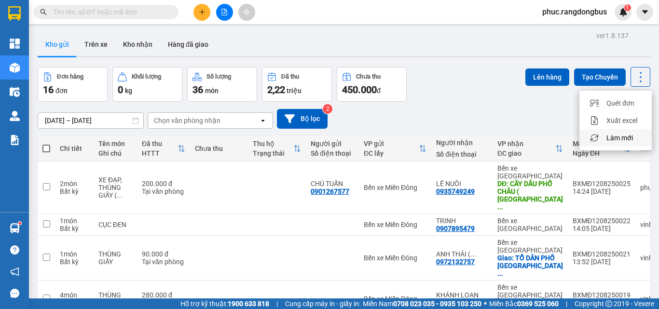
click at [628, 141] on span "Làm mới" at bounding box center [619, 138] width 27 height 10
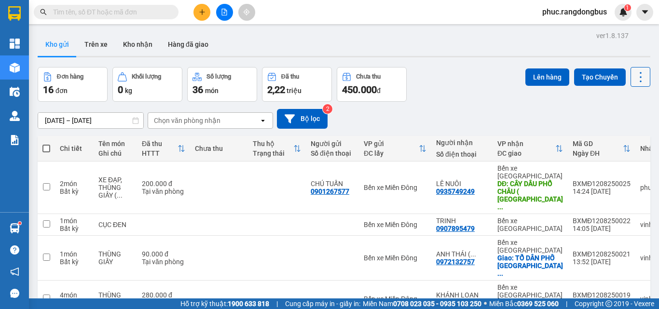
click at [639, 77] on icon at bounding box center [640, 77] width 2 height 10
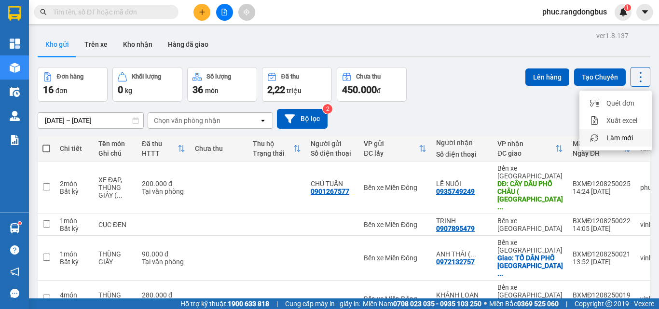
click at [618, 133] on span "Làm mới" at bounding box center [619, 138] width 27 height 10
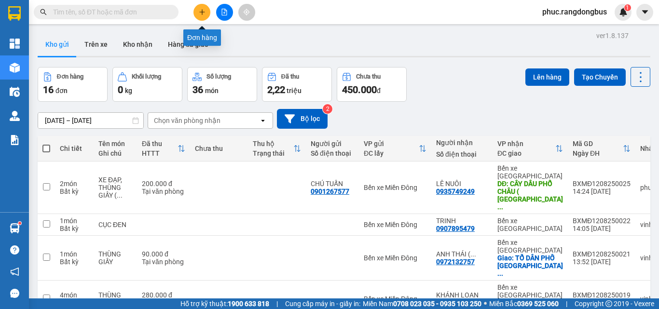
click at [205, 12] on icon "plus" at bounding box center [202, 12] width 7 height 7
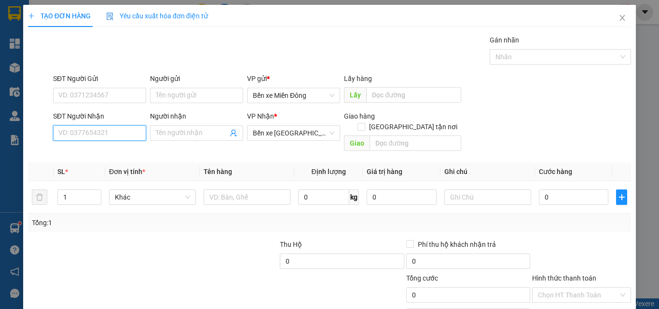
click at [100, 136] on input "SĐT Người Nhận" at bounding box center [99, 132] width 93 height 15
type input "033693865"
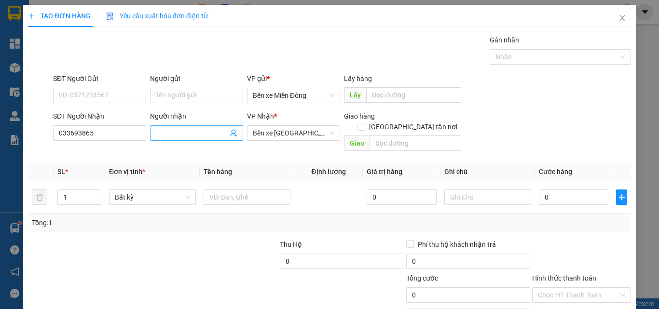
click at [203, 131] on input "Người nhận" at bounding box center [192, 133] width 72 height 11
type input "TROAN"
click at [391, 136] on input "text" at bounding box center [415, 143] width 92 height 15
type input "SƠN HÀ"
click at [364, 123] on input "[GEOGRAPHIC_DATA] tận nơi" at bounding box center [360, 126] width 7 height 7
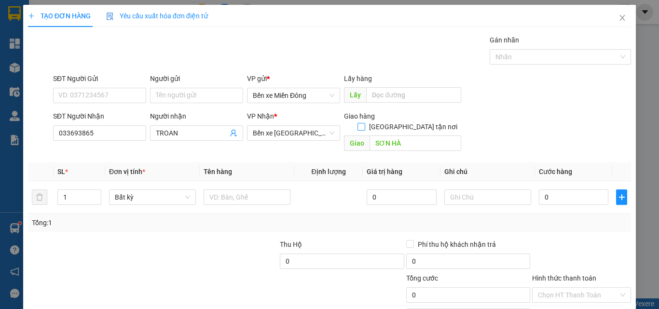
checkbox input "true"
click at [74, 204] on input "1" at bounding box center [79, 198] width 43 height 14
type input "2"
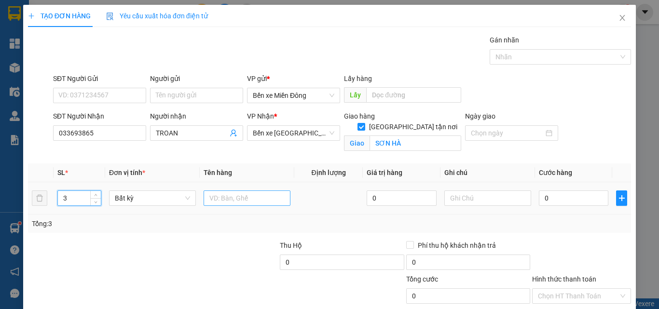
type input "3"
click at [254, 197] on input "text" at bounding box center [246, 197] width 87 height 15
type input "2T XỐP, 1T GIẤY ( PHỤC THU)"
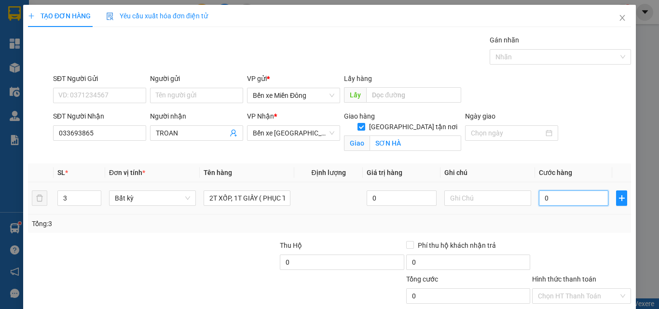
click at [539, 202] on input "0" at bounding box center [573, 197] width 69 height 15
type input "2"
type input "25"
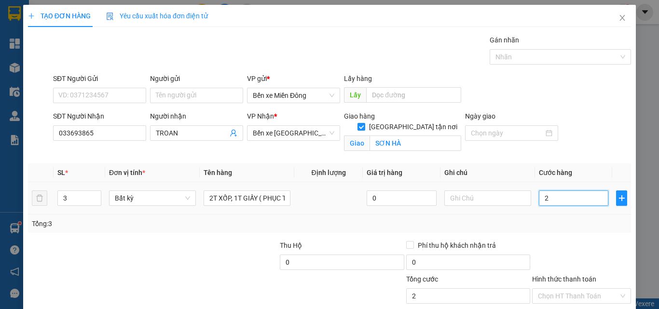
type input "25"
type input "250"
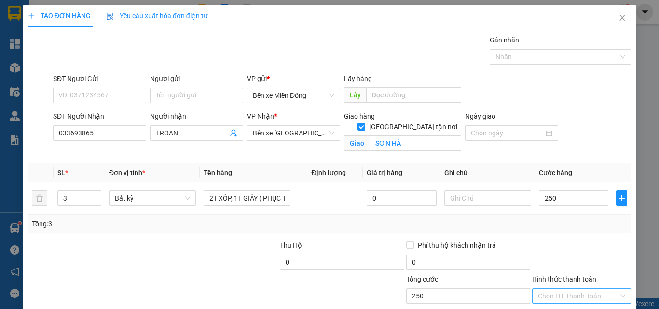
type input "250.000"
click at [587, 293] on input "Hình thức thanh toán" at bounding box center [578, 296] width 81 height 14
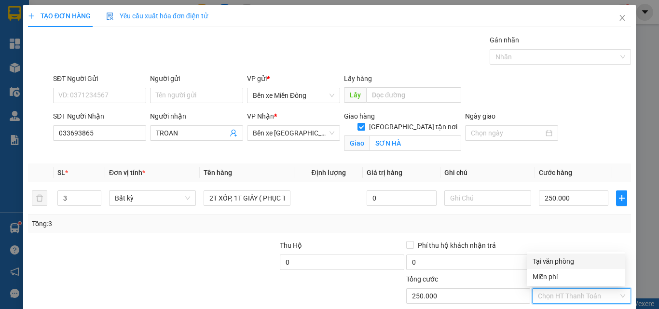
click at [560, 256] on div "Tại văn phòng" at bounding box center [576, 261] width 98 height 15
type input "0"
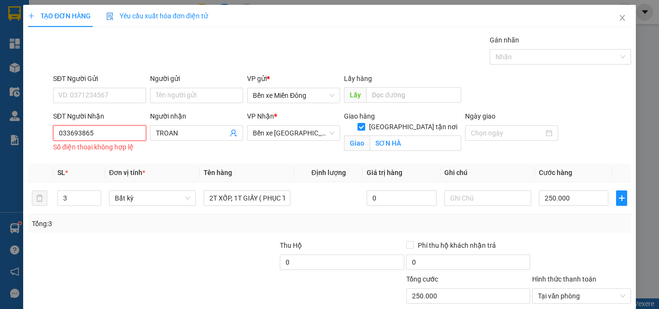
click at [69, 125] on input "033693865" at bounding box center [99, 132] width 93 height 15
type input "0333693865"
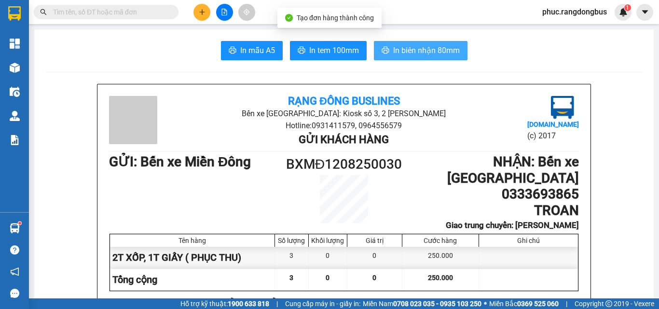
click at [415, 51] on span "In biên nhận 80mm" at bounding box center [426, 50] width 67 height 12
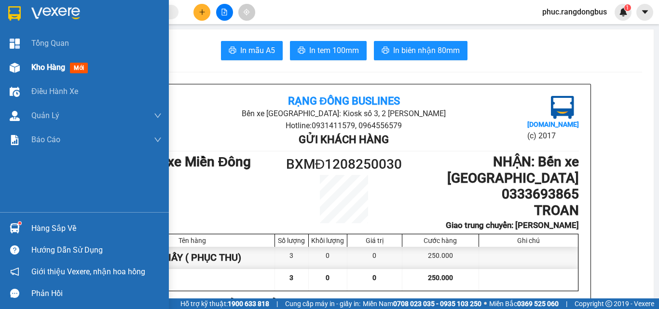
click at [70, 71] on div "Kho hàng mới" at bounding box center [61, 67] width 60 height 12
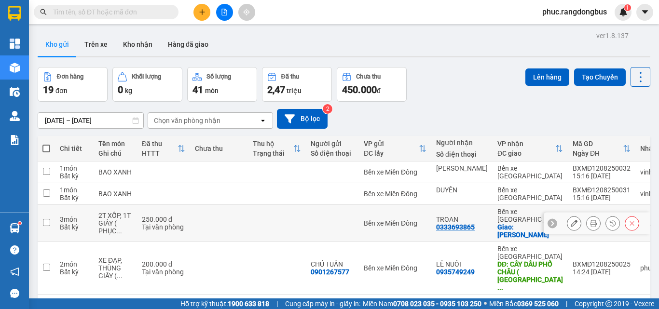
click at [50, 219] on input "checkbox" at bounding box center [46, 222] width 7 height 7
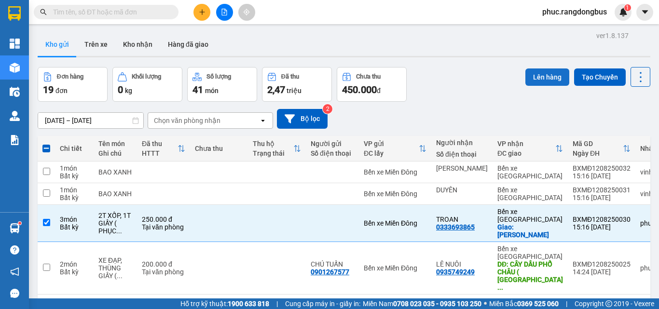
click at [544, 71] on button "Lên hàng" at bounding box center [547, 76] width 44 height 17
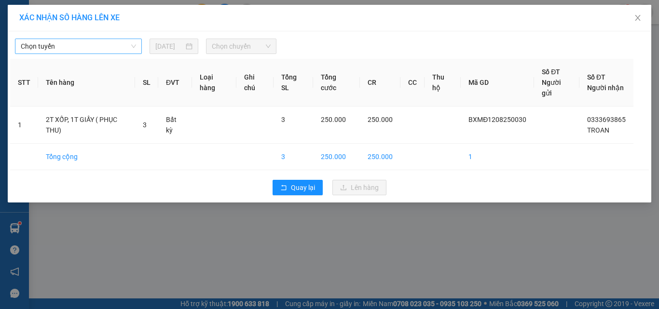
click at [95, 47] on span "Chọn tuyến" at bounding box center [78, 46] width 115 height 14
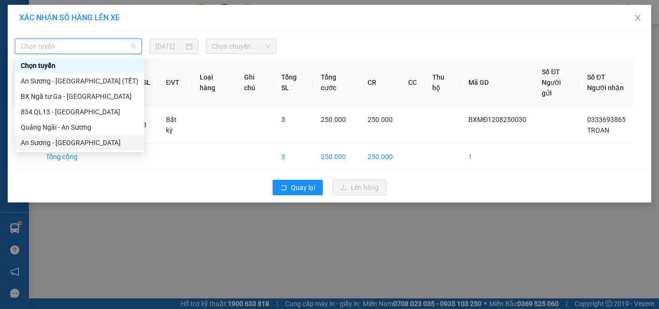
click at [90, 145] on div "An Sương - [GEOGRAPHIC_DATA]" at bounding box center [80, 142] width 118 height 11
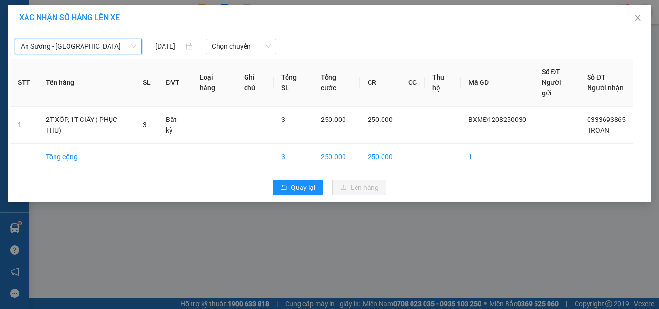
click at [266, 44] on span "Chọn chuyến" at bounding box center [241, 46] width 59 height 14
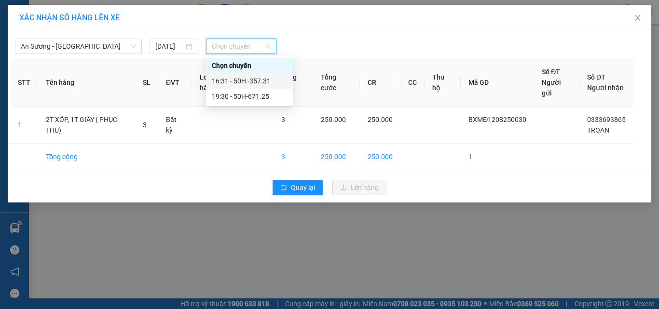
click at [284, 86] on div "16:31 - 50H -357.31" at bounding box center [249, 81] width 75 height 11
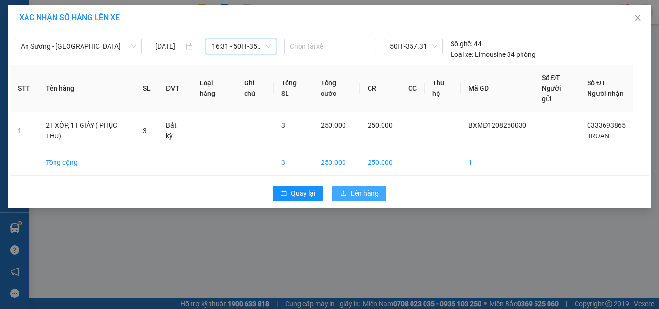
click at [368, 191] on span "Lên hàng" at bounding box center [365, 193] width 28 height 11
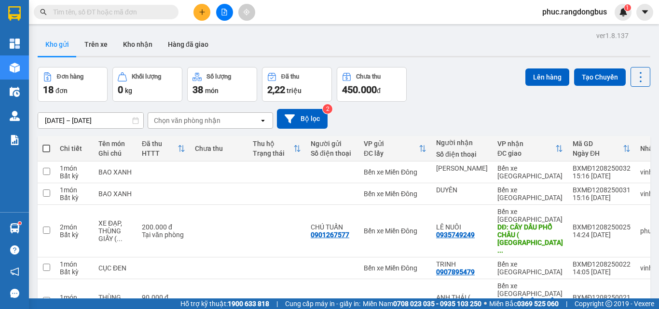
click at [222, 10] on icon "file-add" at bounding box center [224, 12] width 7 height 7
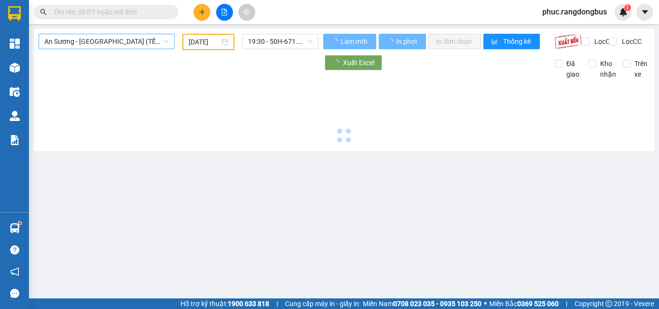
type input "[DATE]"
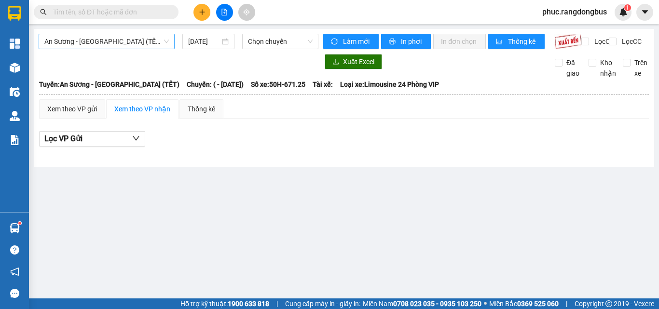
click at [123, 38] on span "An Sương - [GEOGRAPHIC_DATA] (TẾT)" at bounding box center [106, 41] width 124 height 14
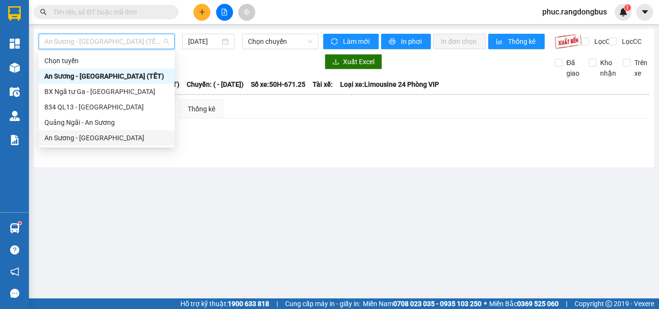
click at [124, 135] on div "An Sương - [GEOGRAPHIC_DATA]" at bounding box center [106, 138] width 124 height 11
type input "[DATE]"
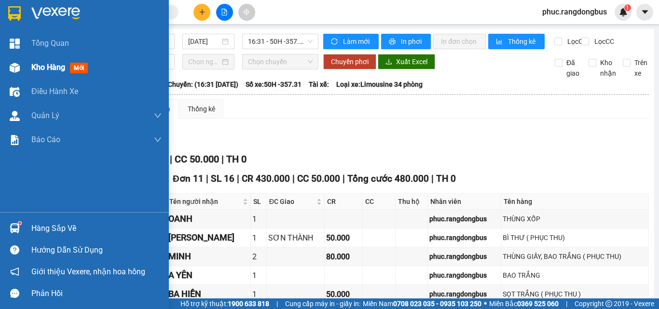
drag, startPoint x: 55, startPoint y: 63, endPoint x: 64, endPoint y: 89, distance: 27.4
click at [54, 63] on span "Kho hàng" at bounding box center [48, 67] width 34 height 9
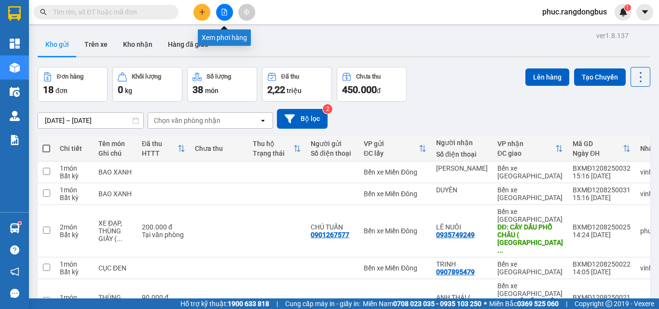
click at [220, 4] on div at bounding box center [224, 12] width 72 height 17
click at [230, 13] on button at bounding box center [224, 12] width 17 height 17
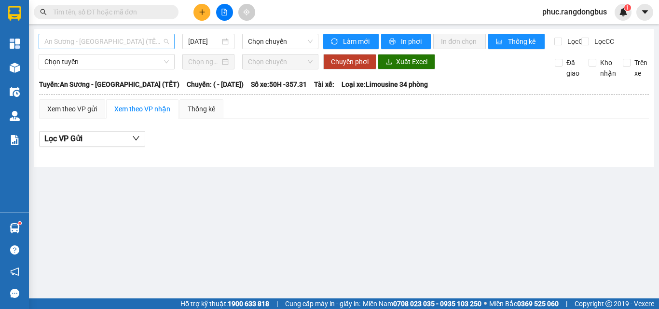
drag, startPoint x: 143, startPoint y: 38, endPoint x: 143, endPoint y: 67, distance: 28.9
click at [143, 38] on span "An Sương - [GEOGRAPHIC_DATA] (TẾT)" at bounding box center [106, 41] width 124 height 14
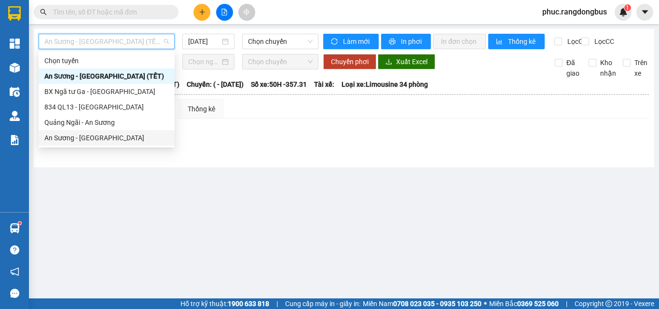
click at [131, 145] on div "An Sương - [GEOGRAPHIC_DATA]" at bounding box center [107, 137] width 136 height 15
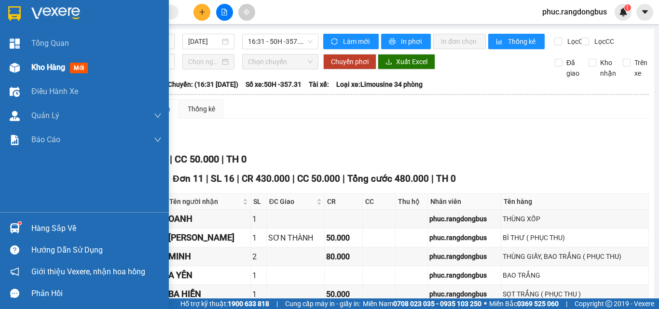
click at [64, 71] on span "Kho hàng" at bounding box center [48, 67] width 34 height 9
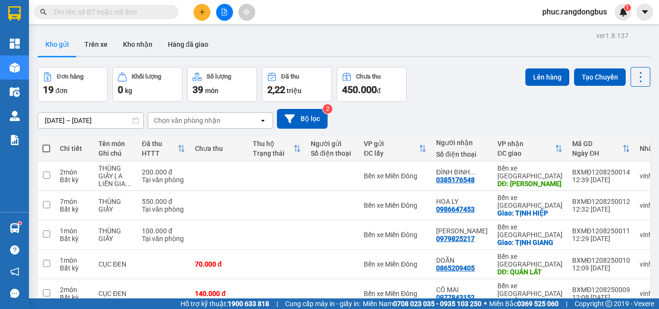
checkbox input "true"
drag, startPoint x: 47, startPoint y: 163, endPoint x: 79, endPoint y: 178, distance: 35.6
click at [540, 68] on button "Lên hàng" at bounding box center [547, 76] width 44 height 17
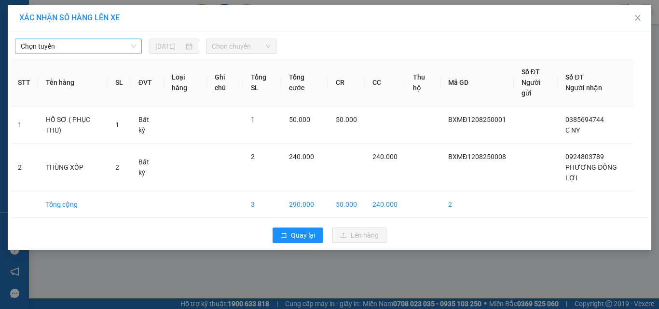
click at [113, 51] on span "Chọn tuyến" at bounding box center [78, 46] width 115 height 14
click at [95, 151] on body "Kết quả tìm kiếm ( 0 ) Bộ lọc No Data phuc.rangdongbus 1 Tổng Quan Kho hàng mới…" at bounding box center [329, 154] width 659 height 309
click at [112, 43] on span "Chọn tuyến" at bounding box center [78, 46] width 115 height 14
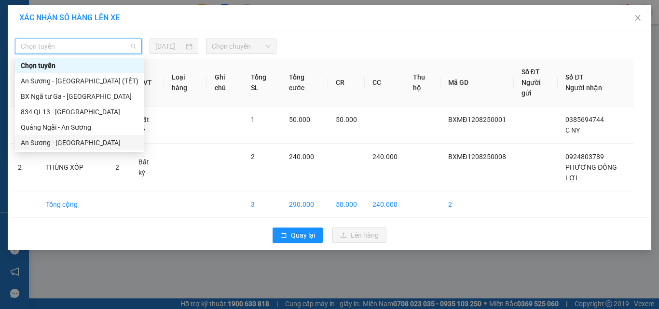
click at [81, 145] on div "An Sương - [GEOGRAPHIC_DATA]" at bounding box center [80, 142] width 118 height 11
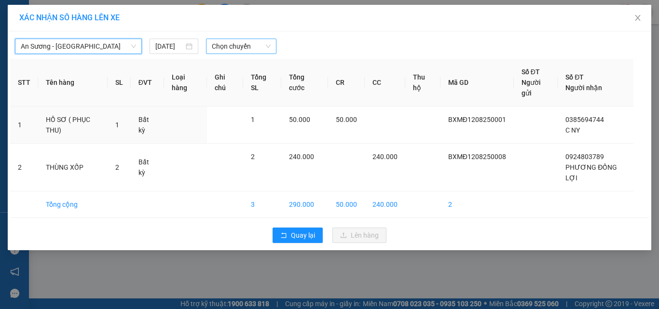
click at [235, 44] on span "Chọn chuyến" at bounding box center [241, 46] width 59 height 14
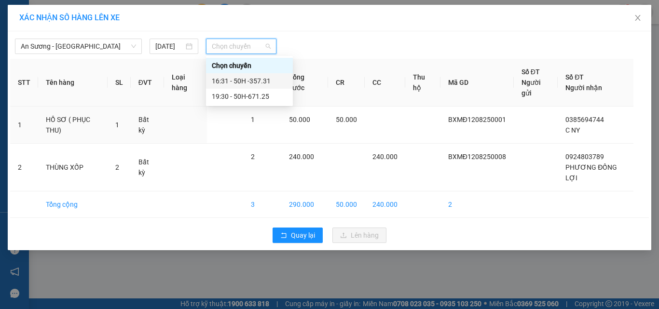
click at [262, 79] on div "16:31 - 50H -357.31" at bounding box center [249, 81] width 75 height 11
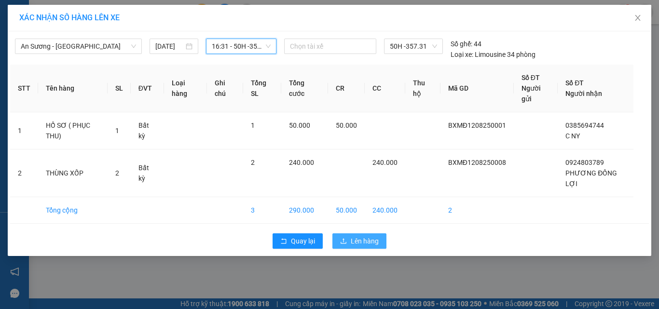
click at [364, 241] on span "Lên hàng" at bounding box center [365, 241] width 28 height 11
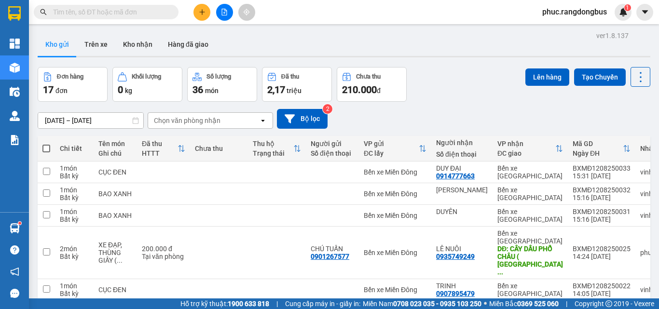
checkbox input "true"
click at [534, 79] on button "Lên hàng" at bounding box center [547, 76] width 44 height 17
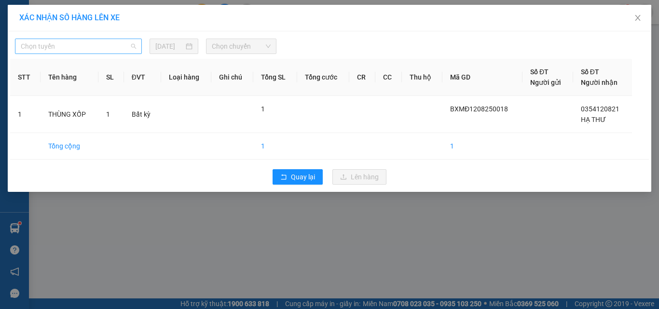
click at [42, 44] on span "Chọn tuyến" at bounding box center [78, 46] width 115 height 14
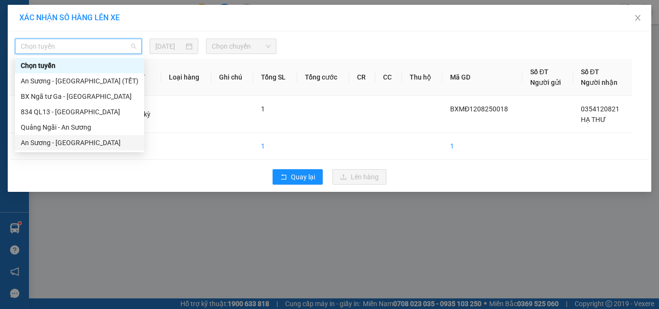
click at [71, 141] on div "An Sương - [GEOGRAPHIC_DATA]" at bounding box center [80, 142] width 118 height 11
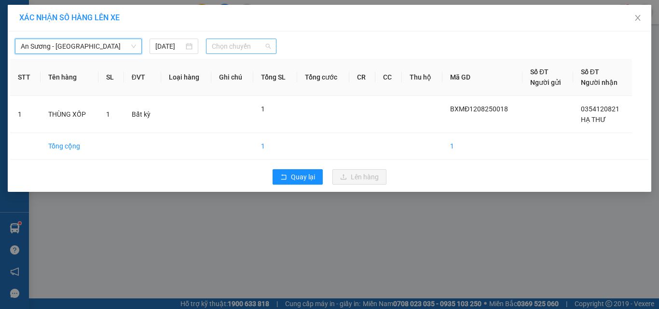
click at [270, 43] on span "Chọn chuyến" at bounding box center [241, 46] width 59 height 14
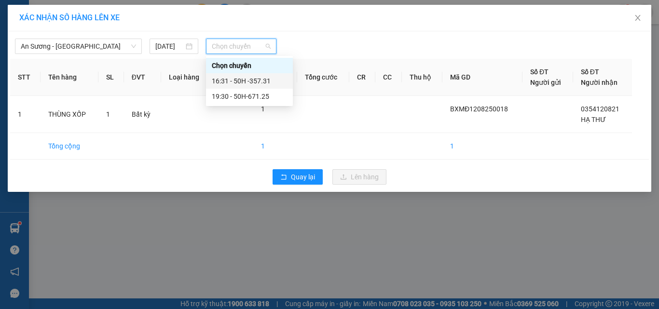
click at [271, 81] on div "16:31 - 50H -357.31" at bounding box center [249, 81] width 75 height 11
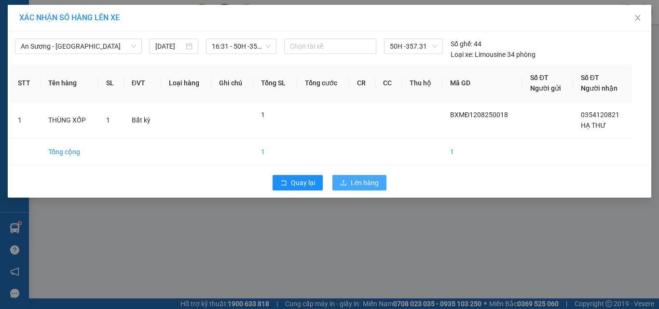
click at [382, 179] on button "Lên hàng" at bounding box center [359, 182] width 54 height 15
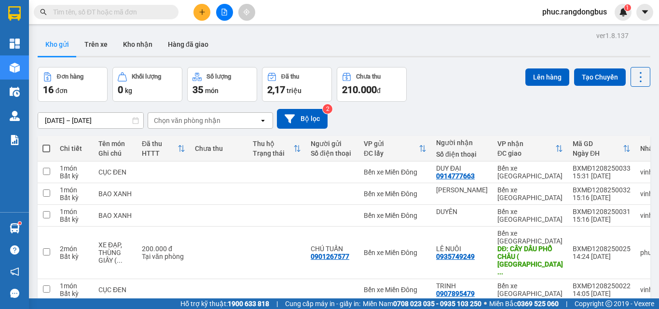
click at [230, 18] on button at bounding box center [224, 12] width 17 height 17
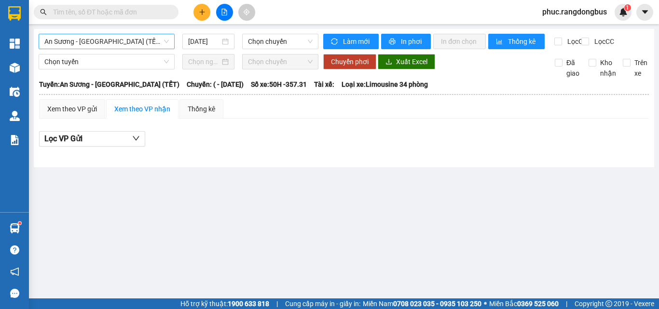
click at [132, 38] on span "An Sương - [GEOGRAPHIC_DATA] (TẾT)" at bounding box center [106, 41] width 124 height 14
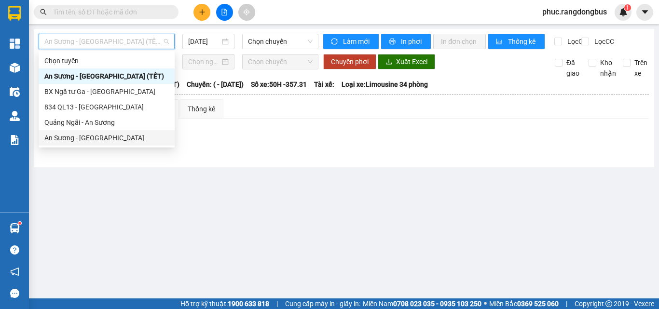
click at [121, 143] on div "An Sương - [GEOGRAPHIC_DATA]" at bounding box center [106, 138] width 124 height 11
type input "[DATE]"
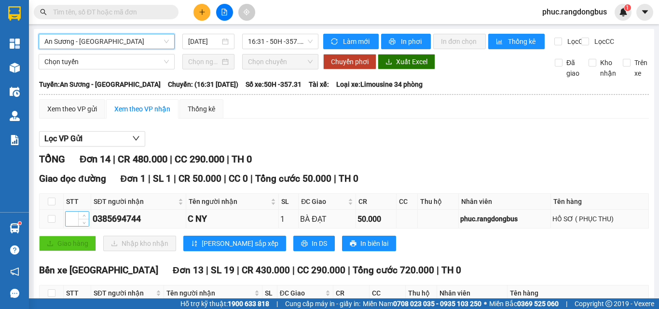
click at [68, 226] on input at bounding box center [77, 219] width 23 height 14
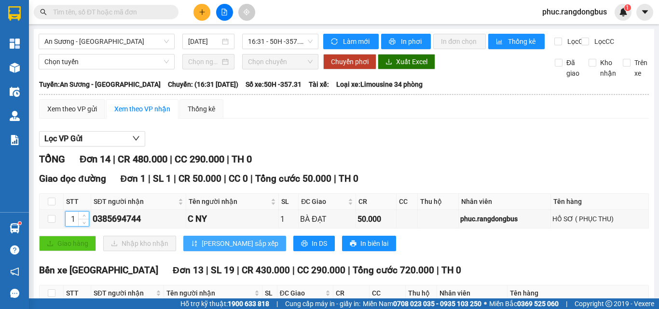
type input "1"
click at [227, 249] on span "[PERSON_NAME] sắp xếp" at bounding box center [240, 243] width 77 height 11
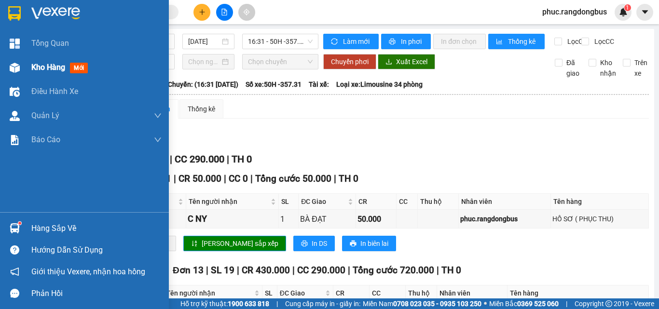
click at [41, 67] on span "Kho hàng" at bounding box center [48, 67] width 34 height 9
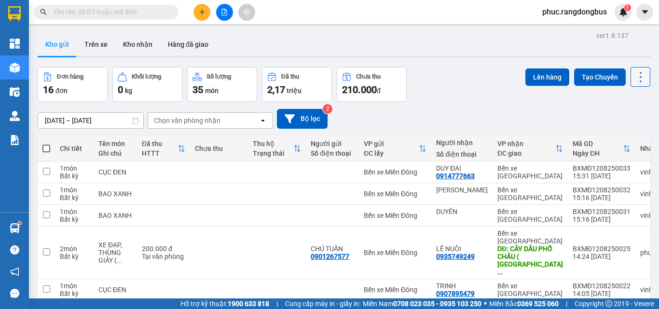
click at [639, 70] on icon at bounding box center [641, 77] width 14 height 14
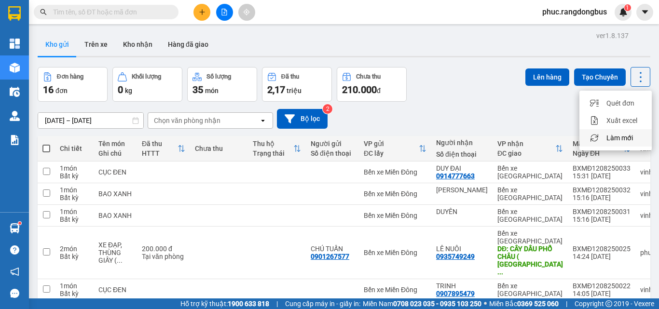
click at [630, 133] on span "Làm mới" at bounding box center [619, 138] width 27 height 10
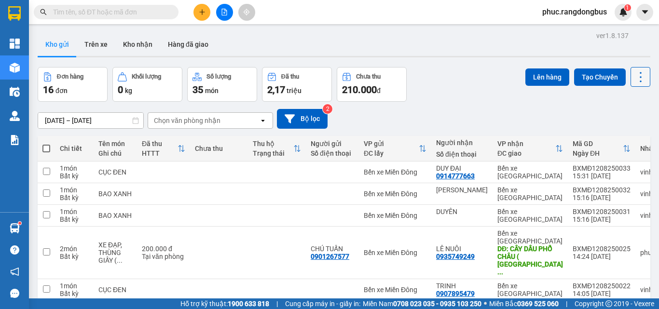
click at [636, 73] on icon at bounding box center [641, 77] width 14 height 14
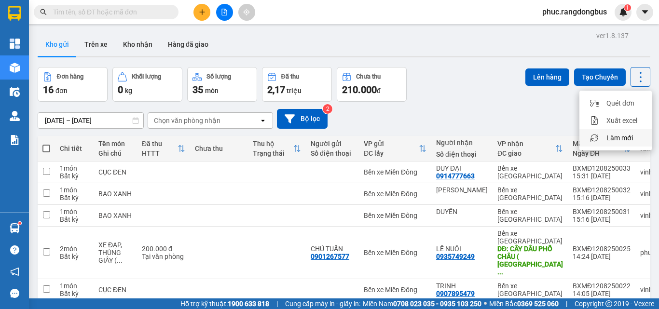
click at [614, 143] on li "Làm mới" at bounding box center [615, 137] width 72 height 17
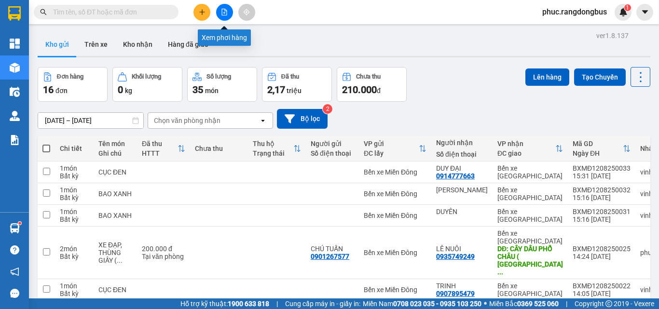
click at [222, 14] on icon "file-add" at bounding box center [224, 12] width 7 height 7
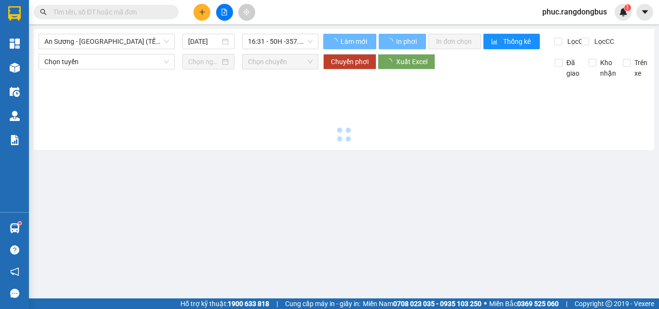
click at [75, 42] on span "An Sương - [GEOGRAPHIC_DATA] (TẾT)" at bounding box center [106, 41] width 124 height 14
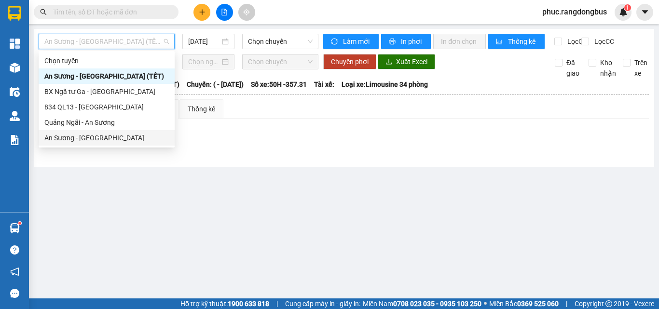
click at [82, 136] on div "An Sương - [GEOGRAPHIC_DATA]" at bounding box center [106, 138] width 124 height 11
type input "[DATE]"
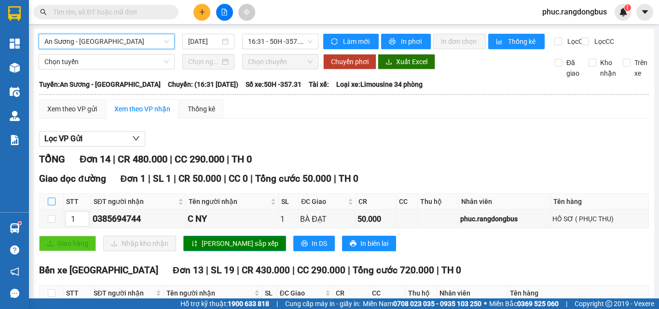
click at [50, 198] on input "checkbox" at bounding box center [52, 202] width 8 height 8
checkbox input "true"
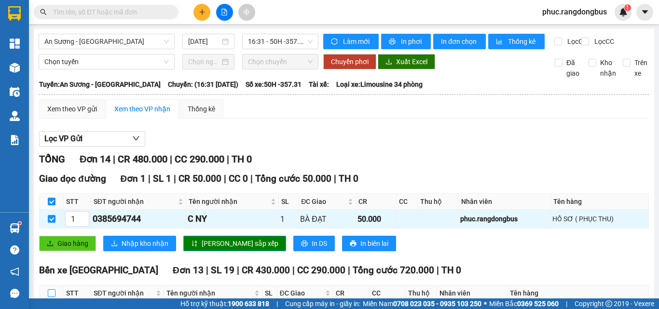
click at [50, 289] on input "checkbox" at bounding box center [52, 293] width 8 height 8
checkbox input "true"
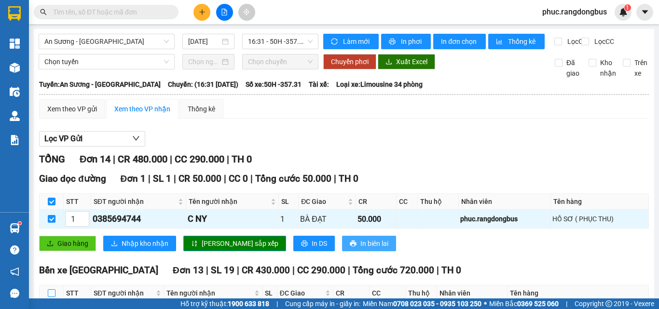
checkbox input "true"
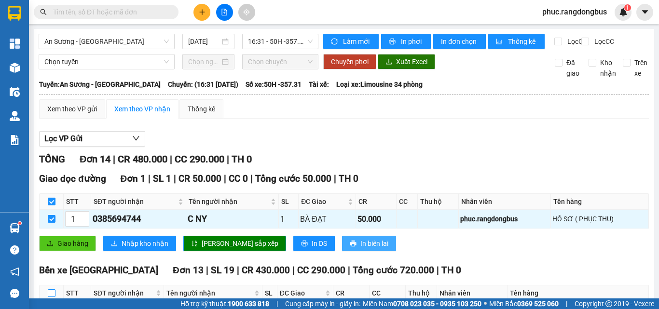
checkbox input "true"
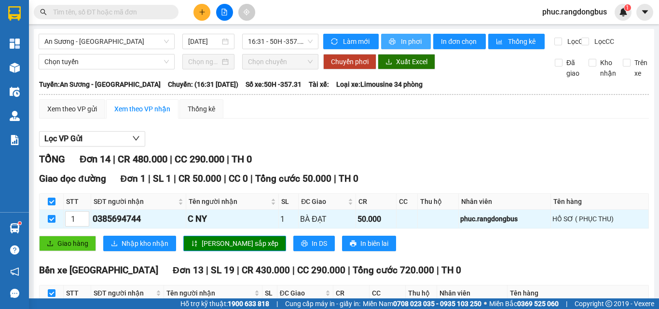
click at [418, 38] on span "In phơi" at bounding box center [412, 41] width 22 height 11
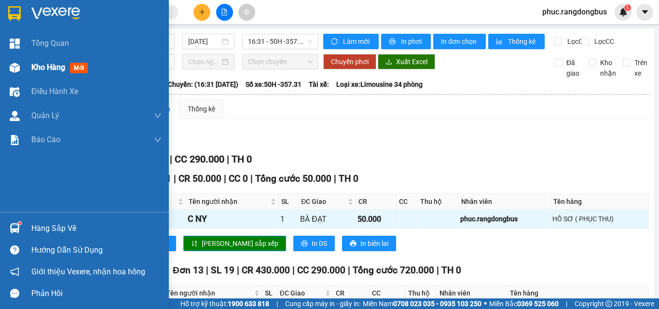
click at [47, 69] on span "Kho hàng" at bounding box center [48, 67] width 34 height 9
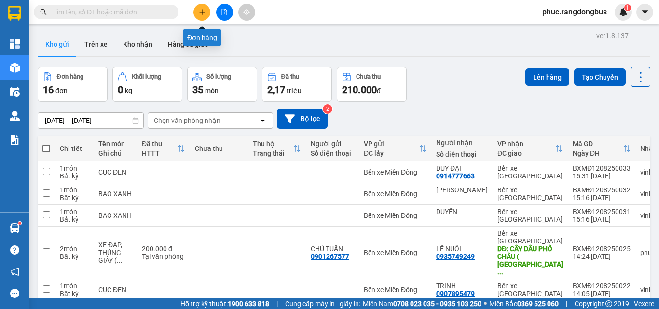
click at [194, 11] on button at bounding box center [201, 12] width 17 height 17
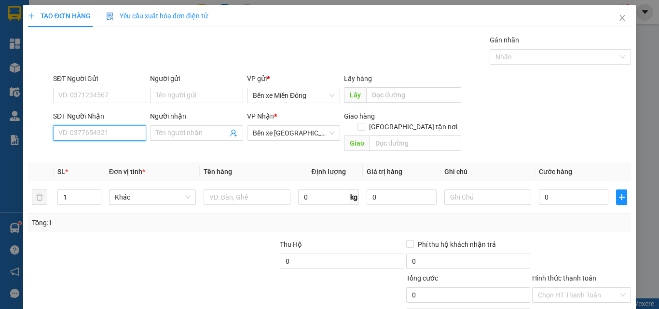
drag, startPoint x: 103, startPoint y: 127, endPoint x: 104, endPoint y: 122, distance: 5.8
click at [102, 127] on input "SĐT Người Nhận" at bounding box center [99, 132] width 93 height 15
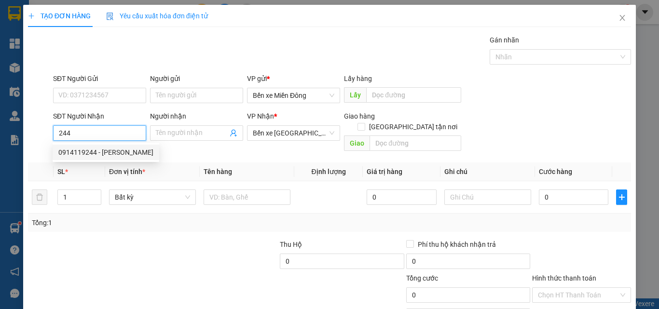
click at [124, 145] on div "0914119244 - [PERSON_NAME]" at bounding box center [106, 152] width 107 height 15
type input "0914119244"
type input "THÀNH VINH"
type input "100.000"
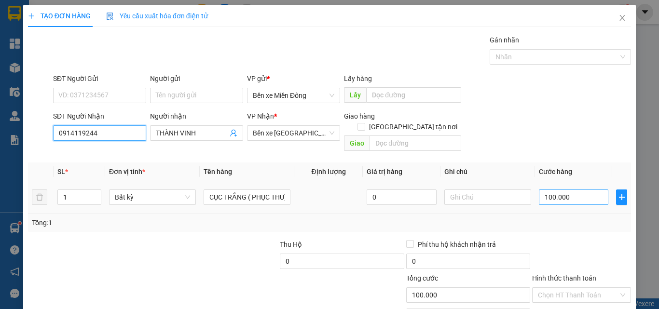
type input "0914119244"
click at [565, 190] on input "100.000" at bounding box center [573, 197] width 69 height 15
type input "0"
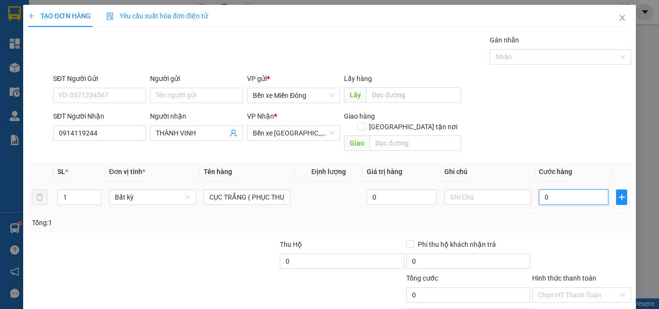
type input "5"
type input "05"
type input "50"
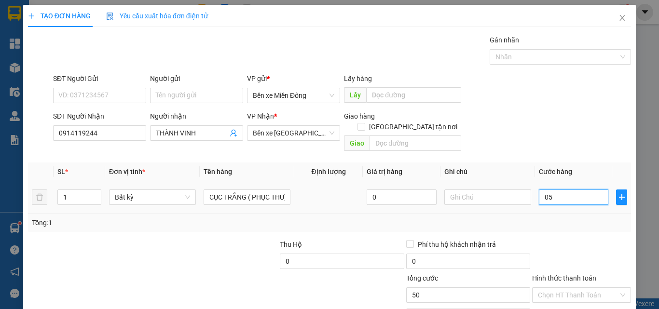
type input "050"
type input "5"
type input "05"
type input "0"
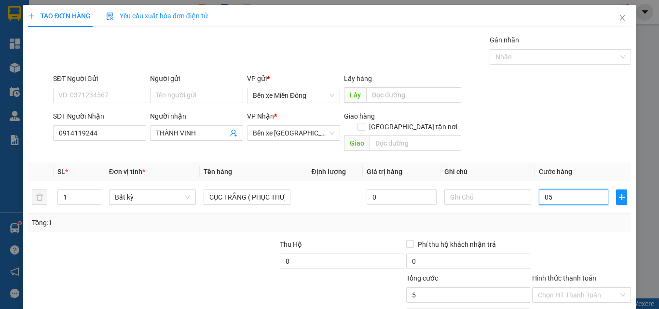
type input "0"
click at [541, 190] on input "0" at bounding box center [573, 197] width 69 height 15
click at [539, 190] on input "0" at bounding box center [573, 197] width 69 height 15
type input "50"
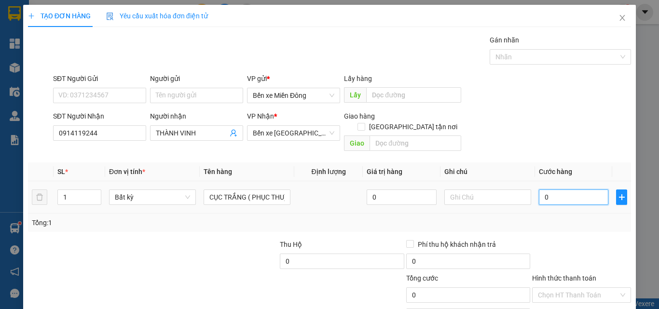
type input "50"
type input "50.000"
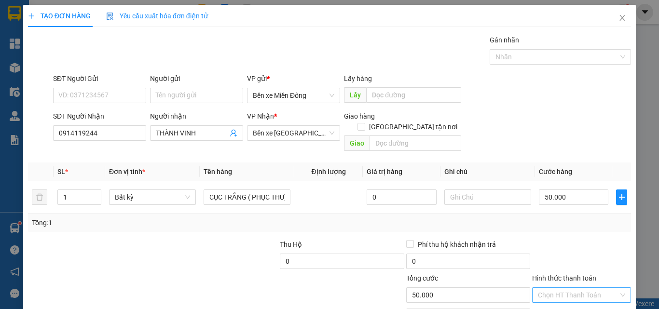
click at [564, 288] on input "Hình thức thanh toán" at bounding box center [578, 295] width 81 height 14
click at [555, 251] on div "Tại văn phòng" at bounding box center [575, 249] width 86 height 11
type input "0"
click at [585, 290] on div "TẠO ĐƠN HÀNG Yêu cầu xuất hóa đơn điện tử Transit Pickup Surcharge Ids Transit …" at bounding box center [329, 180] width 612 height 351
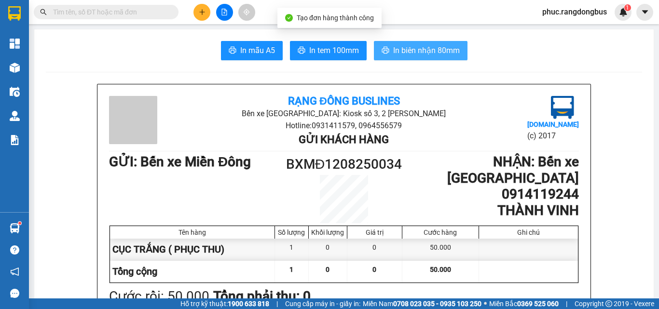
click at [423, 49] on span "In biên nhận 80mm" at bounding box center [426, 50] width 67 height 12
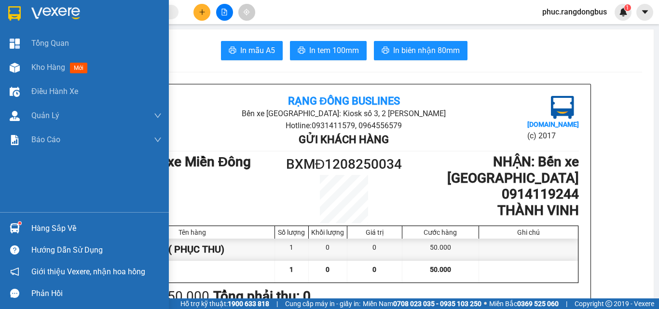
drag, startPoint x: 84, startPoint y: 70, endPoint x: 152, endPoint y: 194, distance: 141.8
click at [84, 70] on span "mới" at bounding box center [78, 68] width 17 height 11
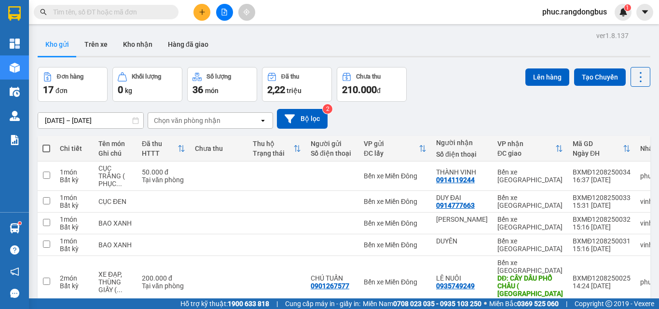
click at [49, 147] on span at bounding box center [46, 149] width 8 height 8
click at [46, 144] on input "checkbox" at bounding box center [46, 144] width 0 height 0
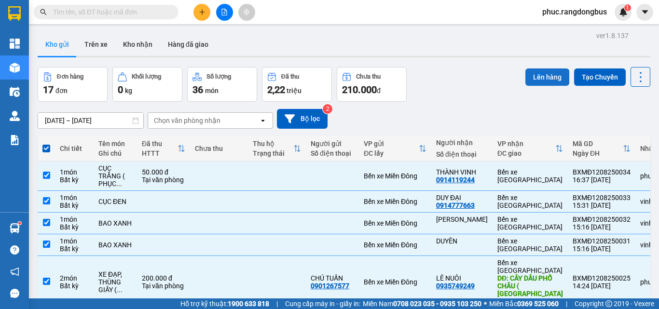
click at [534, 71] on button "Lên hàng" at bounding box center [547, 76] width 44 height 17
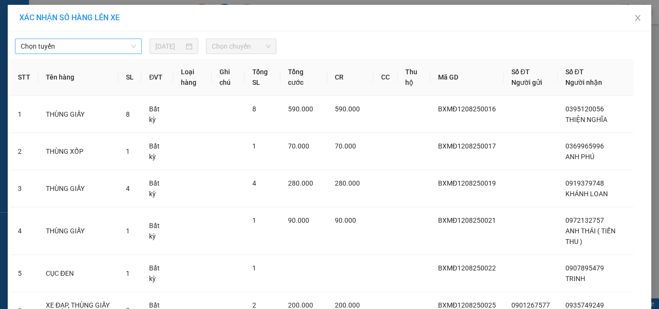
click at [131, 50] on span "Chọn tuyến" at bounding box center [78, 46] width 115 height 14
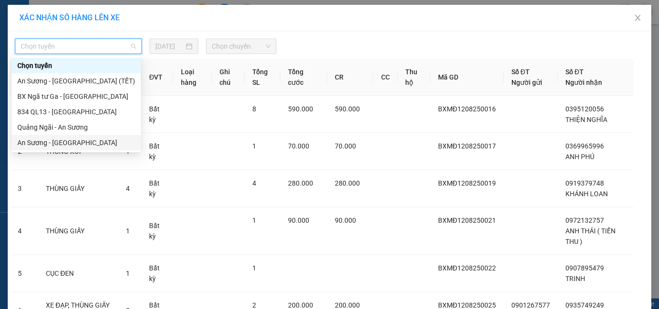
click at [115, 143] on div "An Sương - [GEOGRAPHIC_DATA]" at bounding box center [76, 142] width 118 height 11
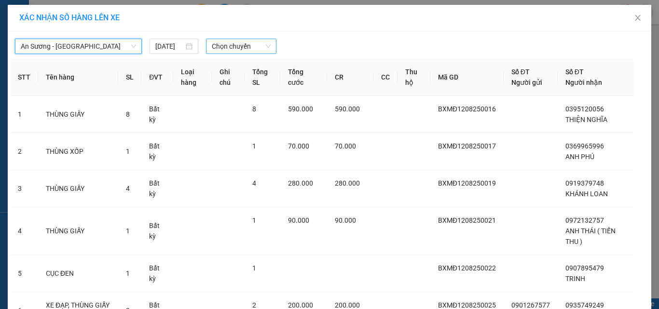
click at [245, 42] on span "Chọn chuyến" at bounding box center [241, 46] width 59 height 14
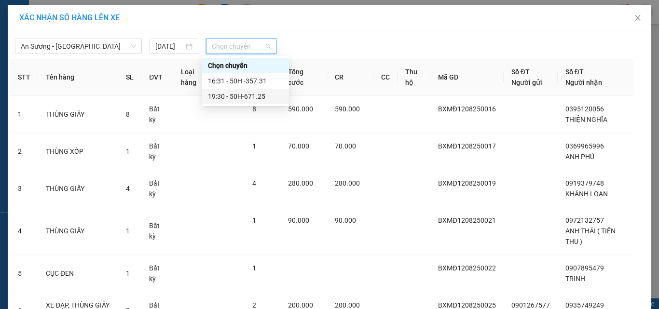
click at [279, 99] on div "19:30 - 50H-671.25" at bounding box center [245, 96] width 75 height 11
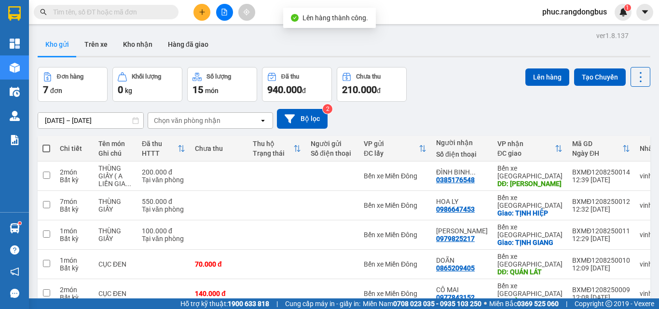
drag, startPoint x: 47, startPoint y: 148, endPoint x: 89, endPoint y: 137, distance: 43.3
click at [47, 149] on span at bounding box center [46, 149] width 8 height 8
click at [46, 144] on input "checkbox" at bounding box center [46, 144] width 0 height 0
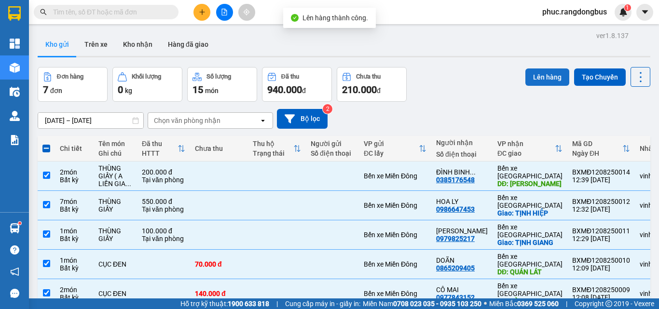
click at [529, 81] on button "Lên hàng" at bounding box center [547, 76] width 44 height 17
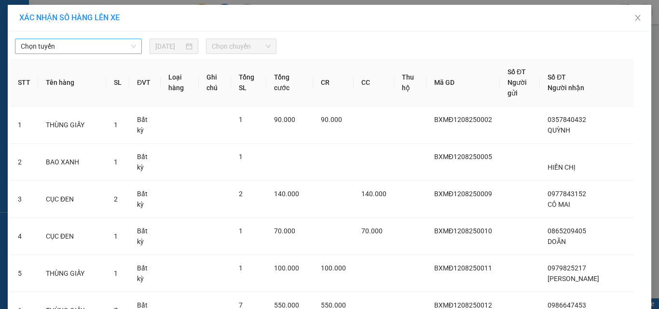
click at [92, 43] on span "Chọn tuyến" at bounding box center [78, 46] width 115 height 14
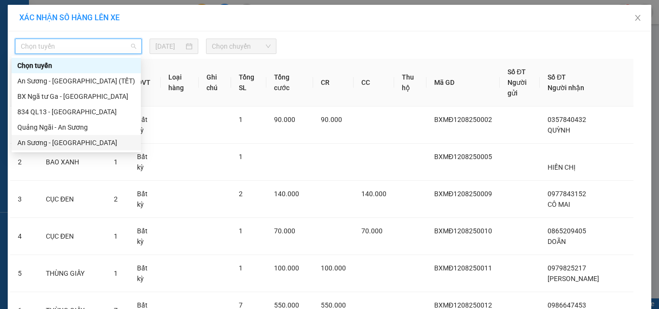
click at [104, 148] on div "An Sương - [GEOGRAPHIC_DATA]" at bounding box center [76, 142] width 129 height 15
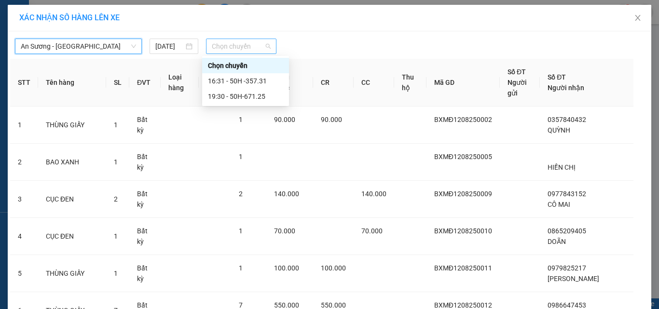
click at [243, 46] on span "Chọn chuyến" at bounding box center [241, 46] width 59 height 14
click at [275, 100] on div "19:30 - 50H-671.25" at bounding box center [245, 96] width 75 height 11
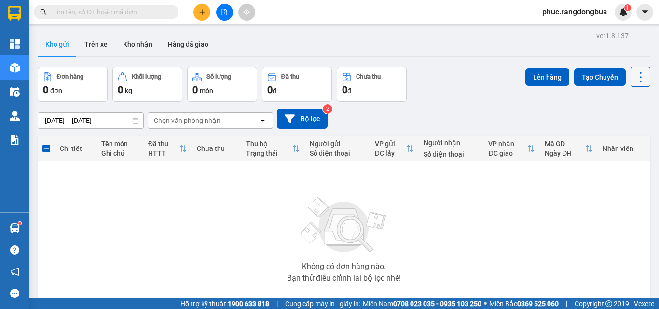
click at [634, 84] on button at bounding box center [640, 77] width 20 height 20
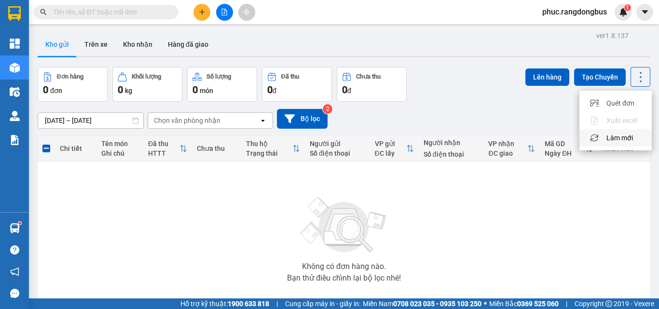
click at [624, 142] on span "Làm mới" at bounding box center [619, 138] width 27 height 10
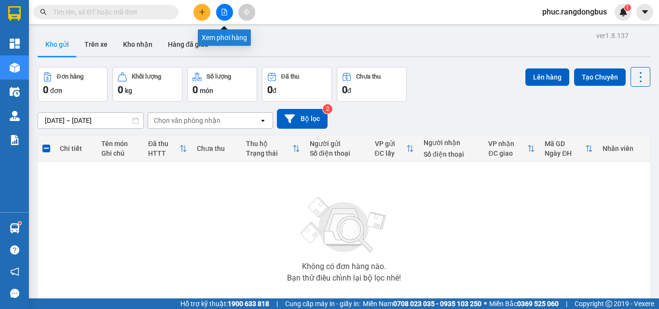
click at [227, 5] on button at bounding box center [224, 12] width 17 height 17
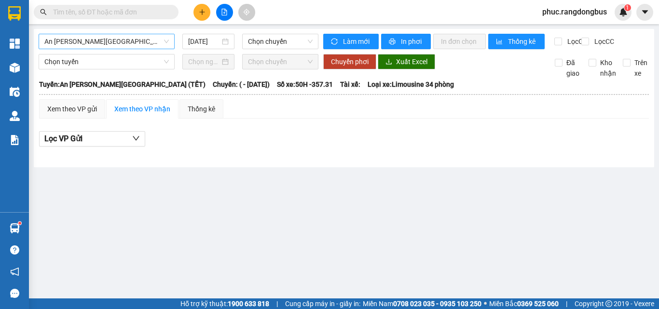
click at [117, 40] on span "An Sương - [GEOGRAPHIC_DATA] (TẾT)" at bounding box center [106, 41] width 124 height 14
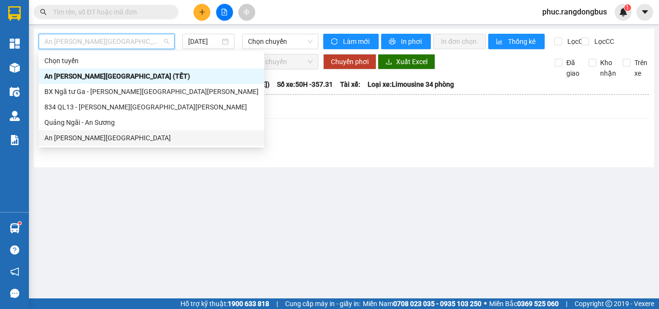
click at [103, 137] on div "An Sương - [GEOGRAPHIC_DATA]" at bounding box center [151, 138] width 214 height 11
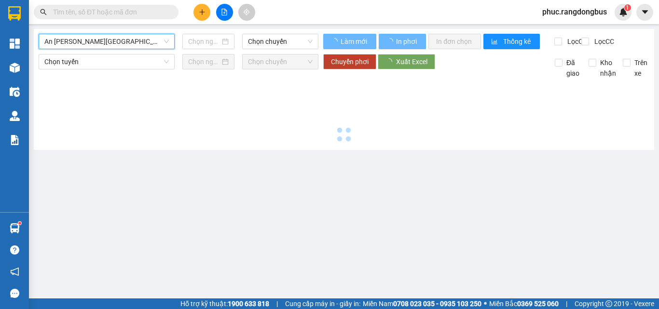
type input "[DATE]"
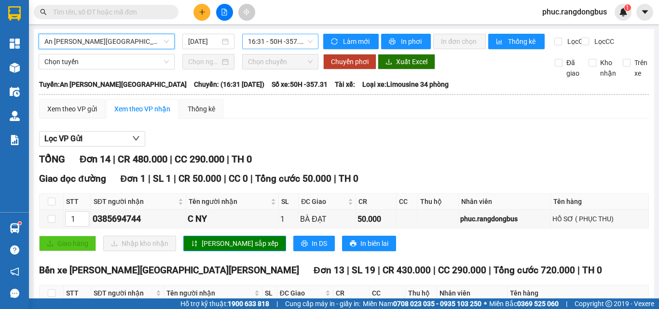
click at [293, 38] on span "16:31 - 50H -357.31" at bounding box center [280, 41] width 65 height 14
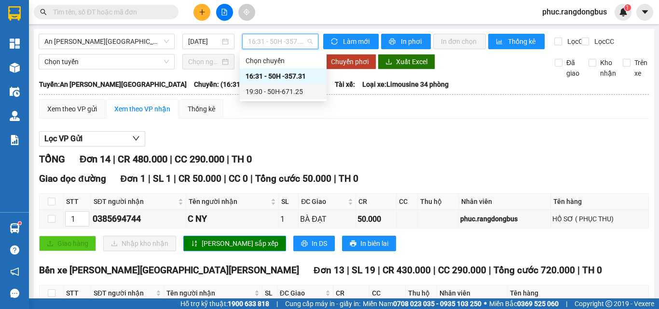
click at [303, 85] on div "19:30 - 50H-671.25" at bounding box center [283, 91] width 87 height 15
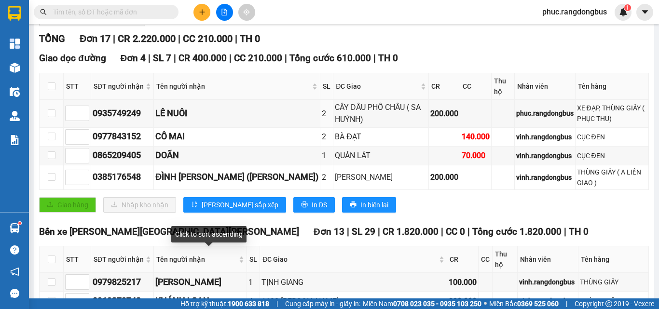
scroll to position [96, 0]
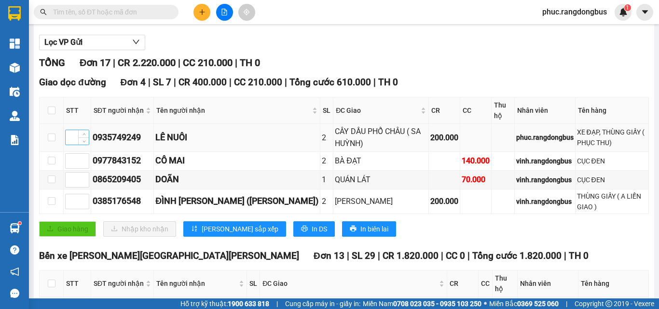
click at [75, 142] on input at bounding box center [77, 137] width 23 height 14
type input "1"
drag, startPoint x: 68, startPoint y: 208, endPoint x: 70, endPoint y: 204, distance: 5.0
click at [68, 208] on input at bounding box center [77, 201] width 23 height 14
type input "2"
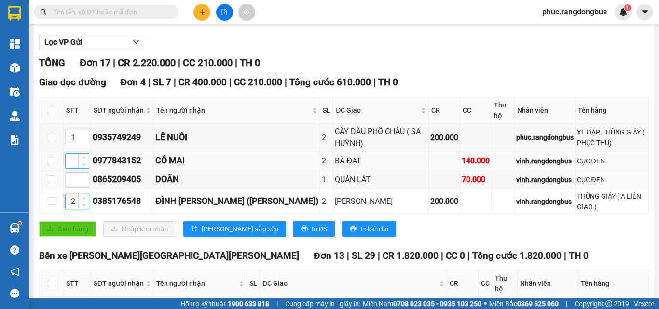
drag, startPoint x: 74, startPoint y: 185, endPoint x: 72, endPoint y: 176, distance: 9.8
click at [74, 181] on input at bounding box center [77, 180] width 23 height 14
type input "3"
click at [72, 164] on input at bounding box center [77, 161] width 23 height 14
type input "4"
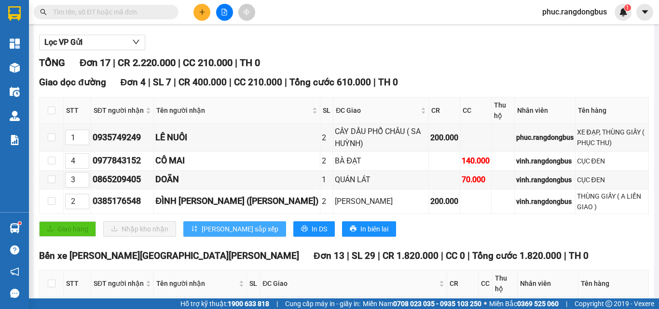
click at [226, 223] on button "[PERSON_NAME] sắp xếp" at bounding box center [234, 228] width 103 height 15
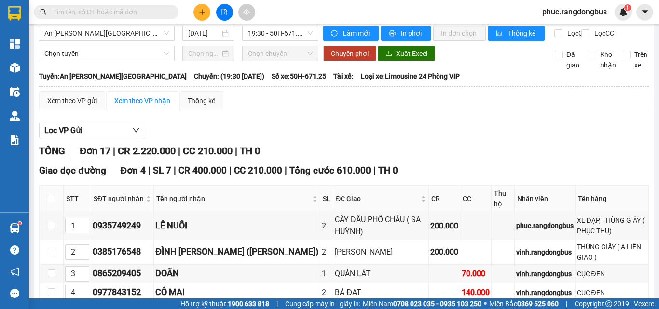
scroll to position [0, 0]
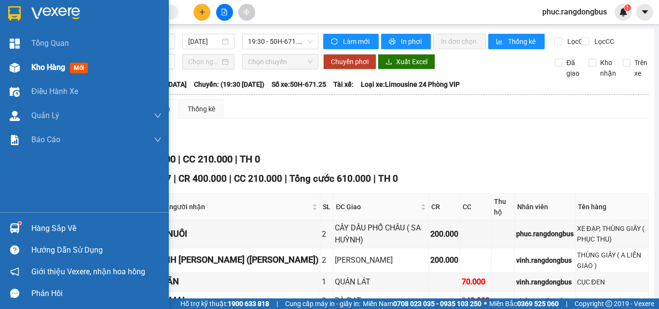
click at [41, 73] on div "Kho hàng mới" at bounding box center [61, 67] width 60 height 12
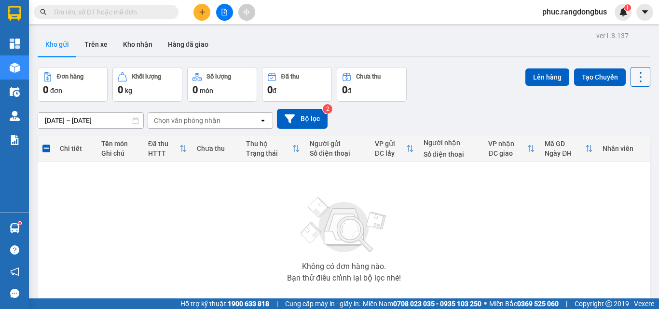
click at [639, 74] on icon at bounding box center [641, 77] width 14 height 14
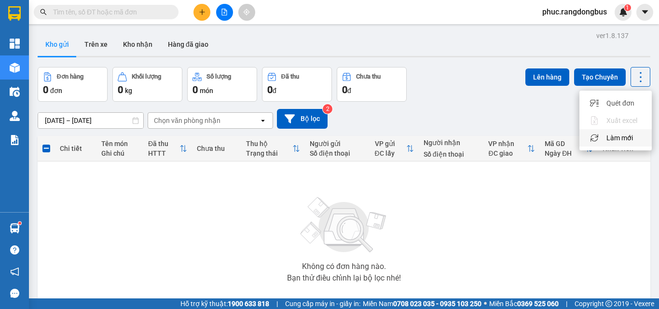
click at [628, 139] on span "Làm mới" at bounding box center [619, 138] width 27 height 10
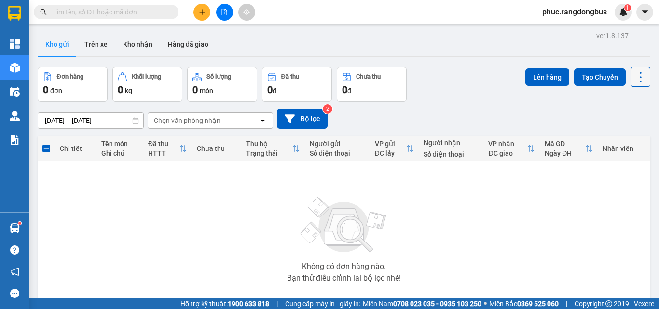
click at [635, 78] on icon at bounding box center [641, 77] width 14 height 14
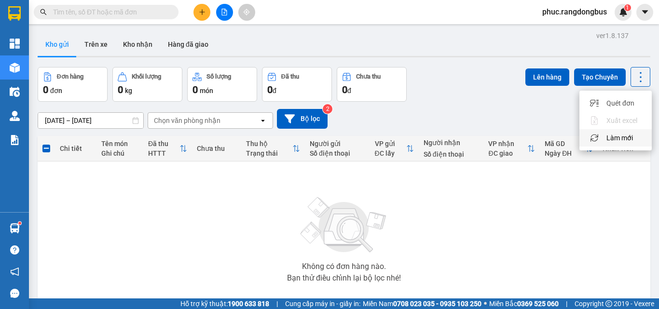
click at [618, 135] on span "Làm mới" at bounding box center [619, 138] width 27 height 10
